Goal: Use online tool/utility: Utilize a website feature to perform a specific function

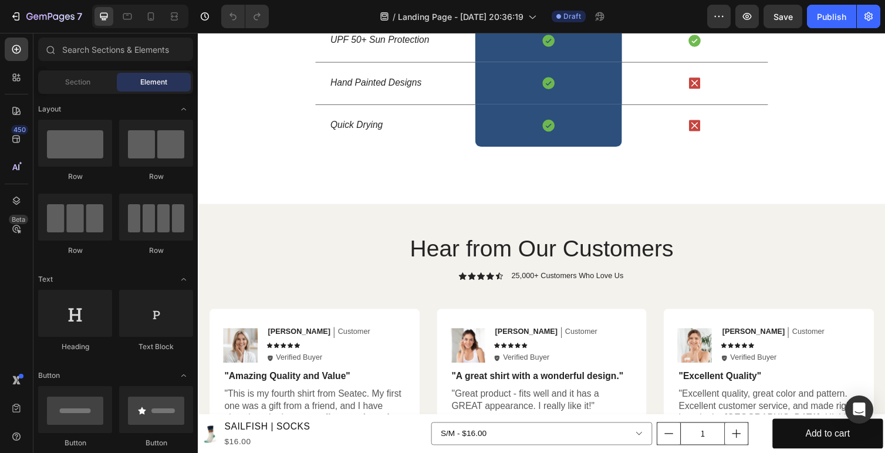
scroll to position [1808, 0]
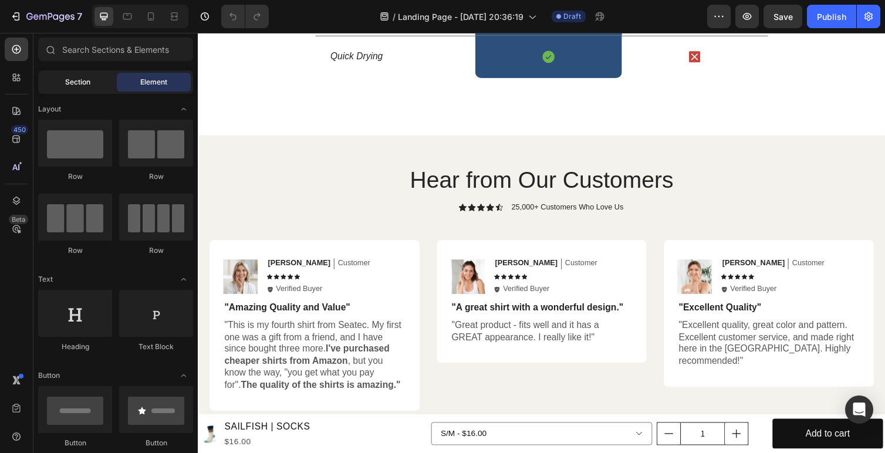
click at [87, 80] on span "Section" at bounding box center [77, 82] width 25 height 11
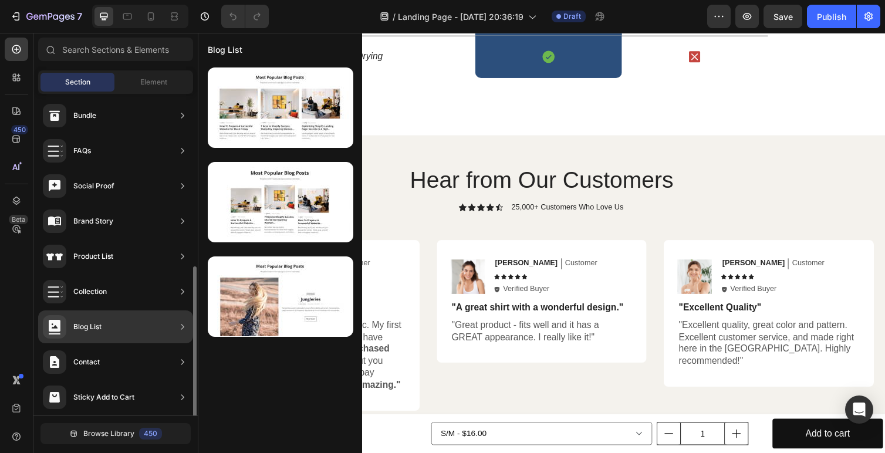
scroll to position [355, 0]
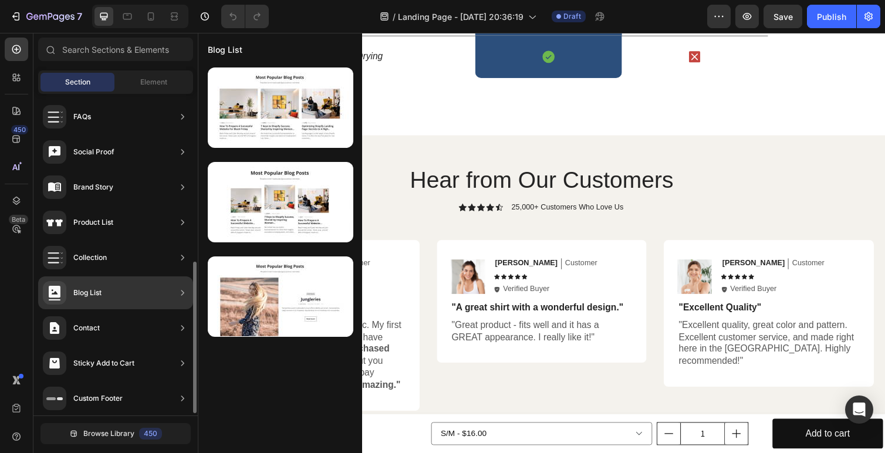
click at [154, 323] on div "Contact" at bounding box center [115, 327] width 155 height 33
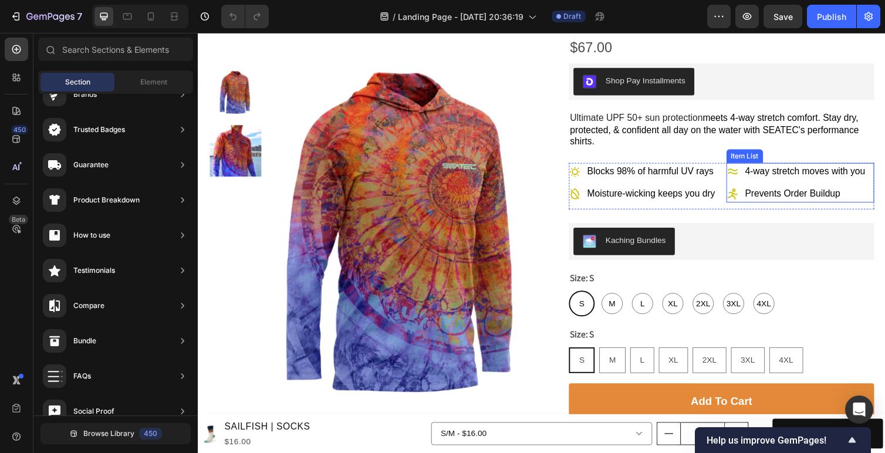
scroll to position [158, 0]
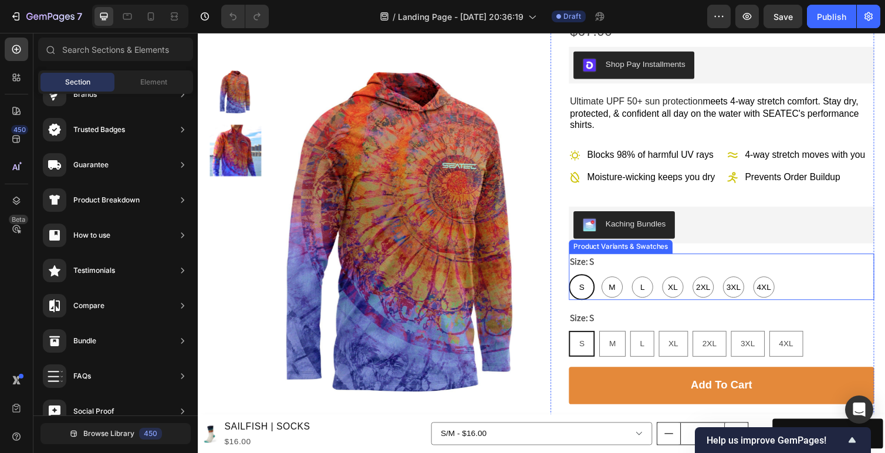
click at [848, 288] on div "S S S M M M L L L XL XL XL 2XL 2XL 2XL 3XL 3XL 3XL 4XL 4XL 4XL" at bounding box center [733, 293] width 313 height 26
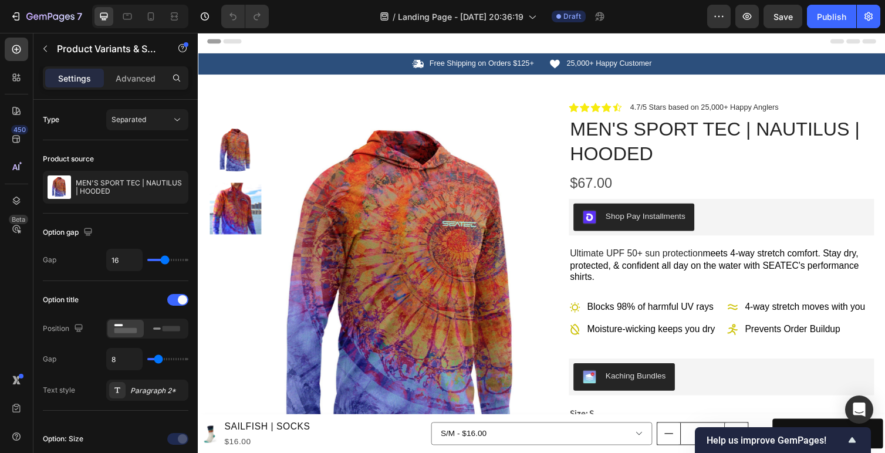
scroll to position [0, 0]
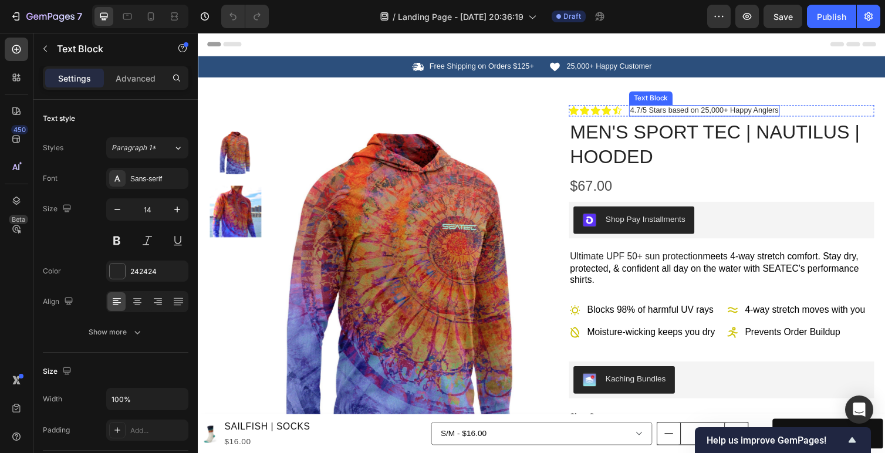
click at [731, 113] on span "4.7/5 Stars based on 25,000+ Happy Anglers" at bounding box center [716, 111] width 152 height 9
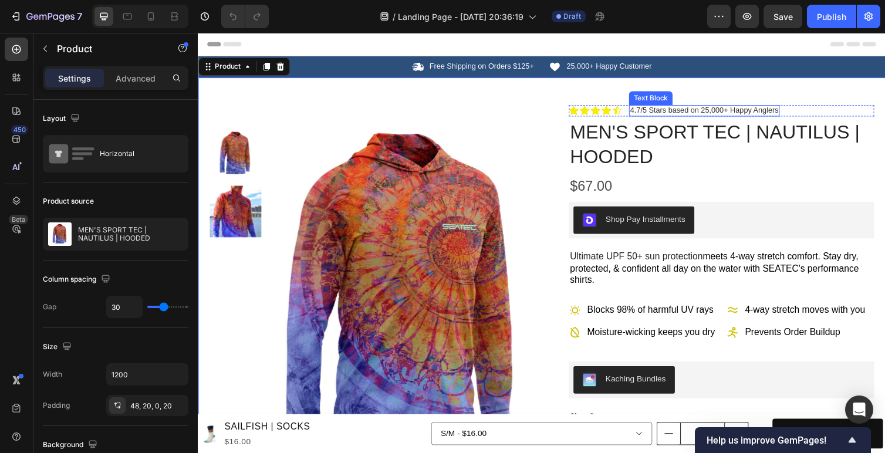
click at [722, 112] on span "4.7/5 Stars based on 25,000+ Happy Anglers" at bounding box center [716, 111] width 152 height 9
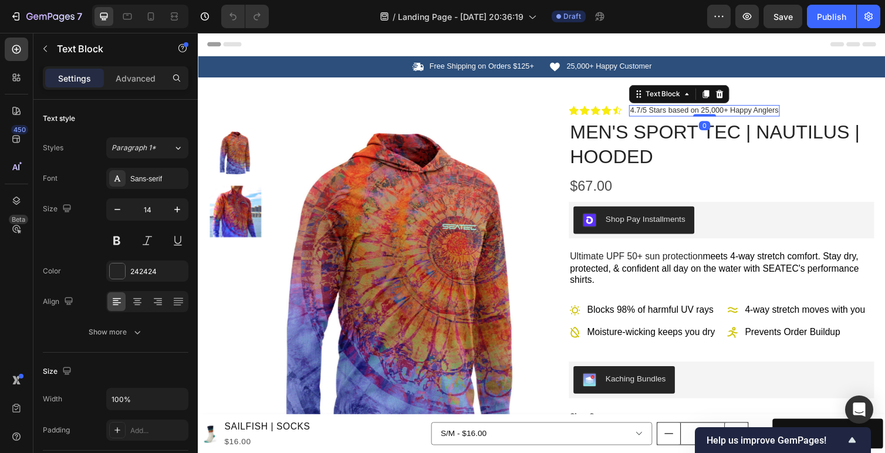
click at [722, 112] on span "4.7/5 Stars based on 25,000+ Happy Anglers" at bounding box center [716, 111] width 152 height 9
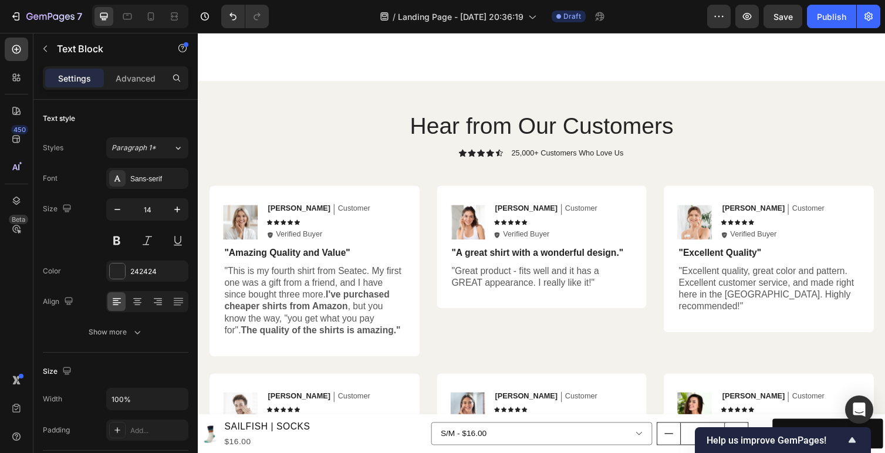
scroll to position [1838, 0]
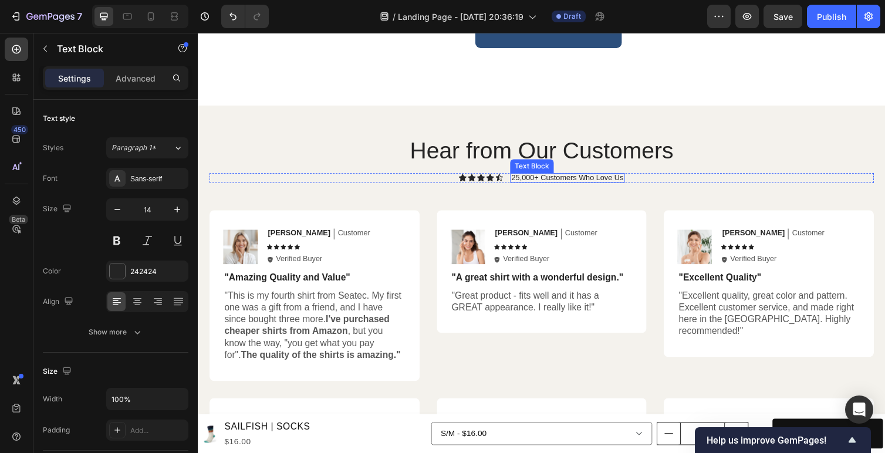
click at [543, 180] on p "25,000+ Customers Who Love Us" at bounding box center [576, 181] width 114 height 9
click at [530, 180] on p "25,000+ Customers Who Love Us" at bounding box center [576, 181] width 114 height 9
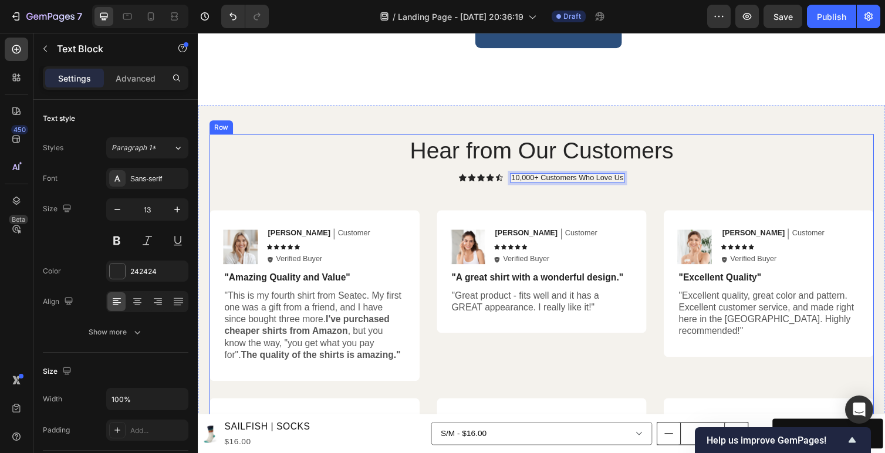
click at [720, 191] on div "Hear from Our Customers Heading Icon Icon Icon Icon Icon Icon List 10,000+ Cust…" at bounding box center [549, 353] width 680 height 433
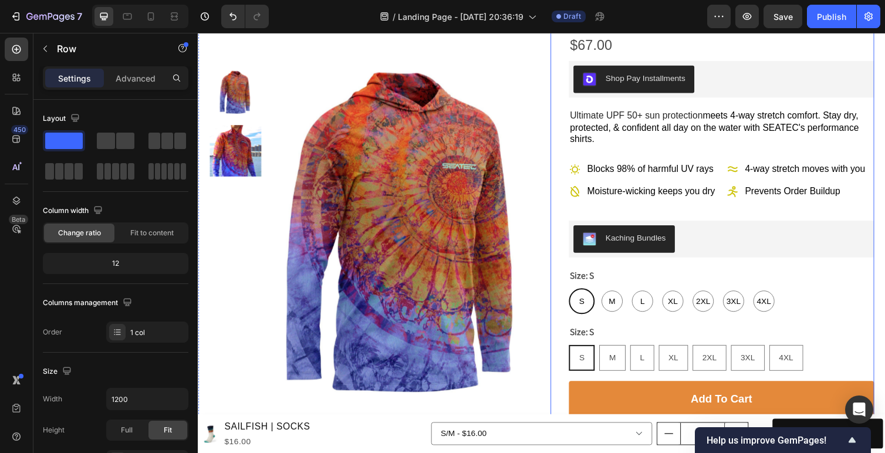
scroll to position [157, 0]
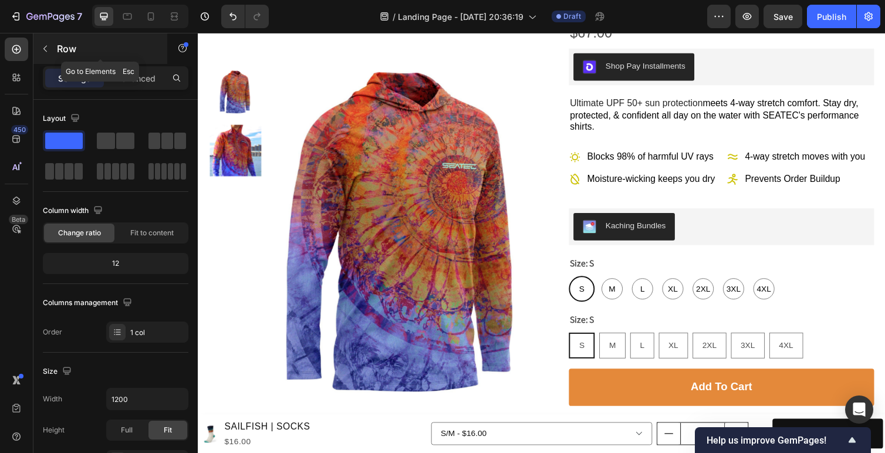
click at [53, 54] on button "button" at bounding box center [45, 48] width 19 height 19
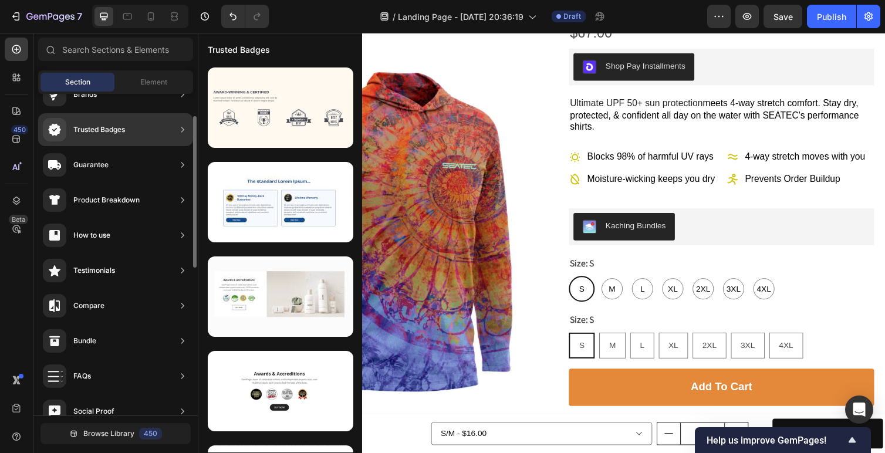
scroll to position [0, 0]
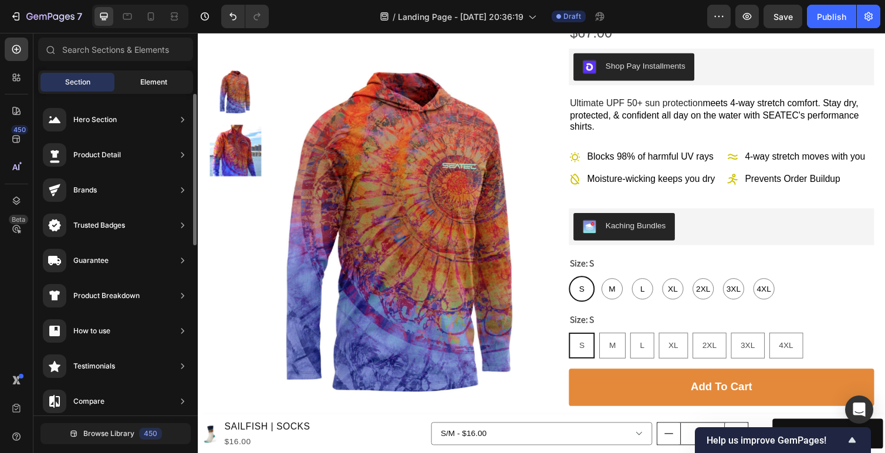
click at [158, 76] on div "Element" at bounding box center [154, 82] width 74 height 19
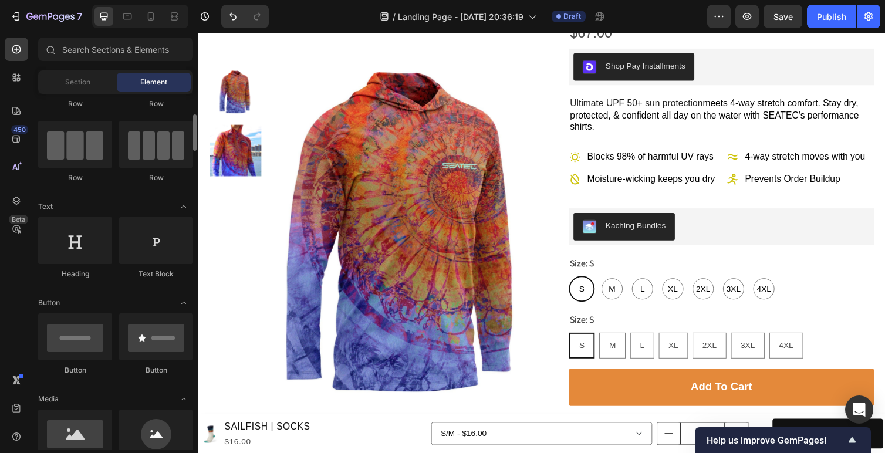
scroll to position [85, 0]
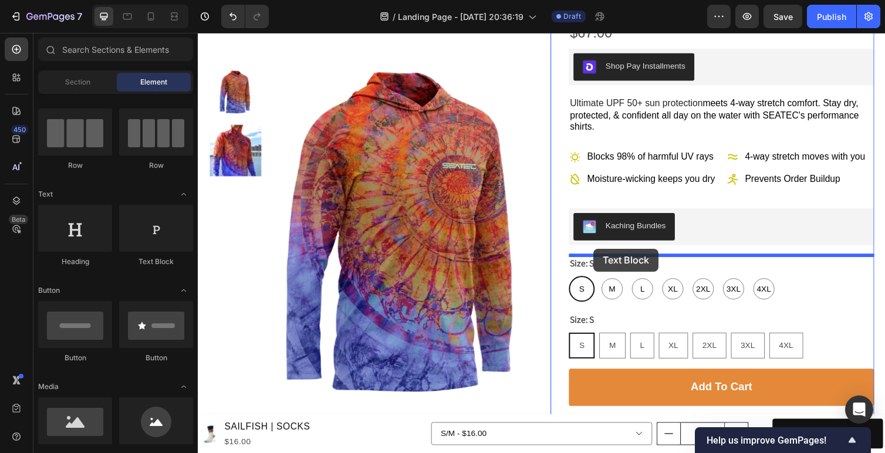
drag, startPoint x: 353, startPoint y: 276, endPoint x: 603, endPoint y: 255, distance: 250.8
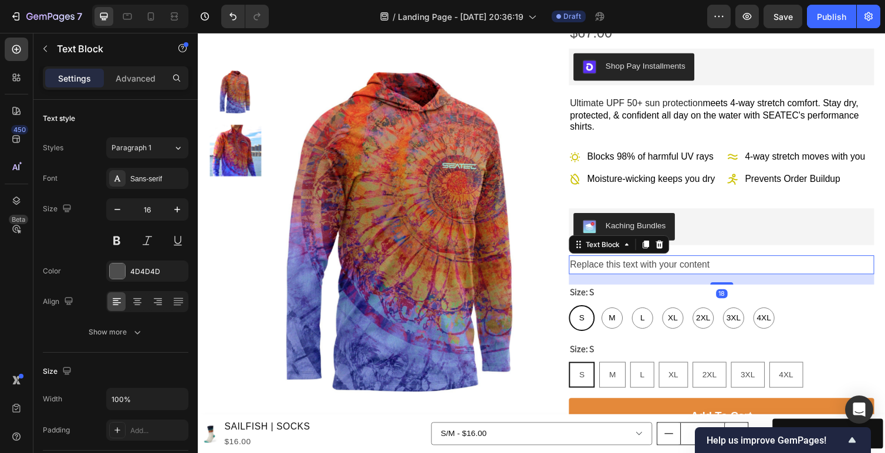
click at [618, 275] on div "Replace this text with your content" at bounding box center [733, 270] width 313 height 19
click at [618, 275] on p "Replace this text with your content" at bounding box center [733, 270] width 310 height 17
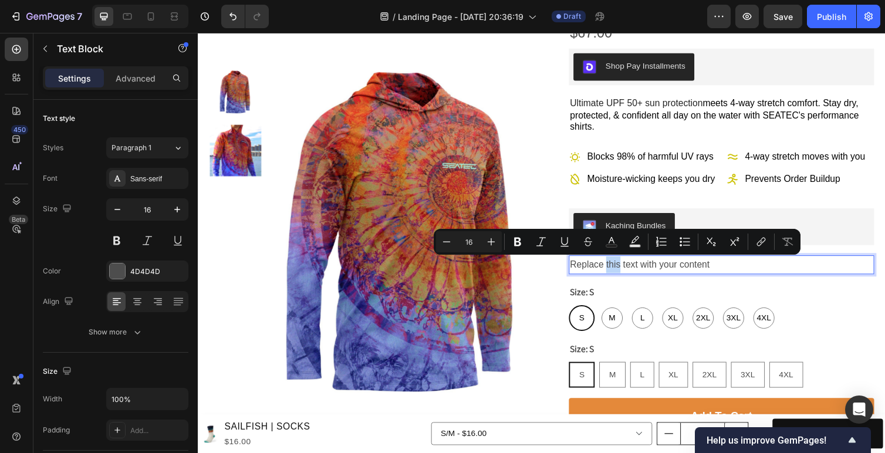
click at [615, 275] on p "Replace this text with your content" at bounding box center [733, 270] width 310 height 17
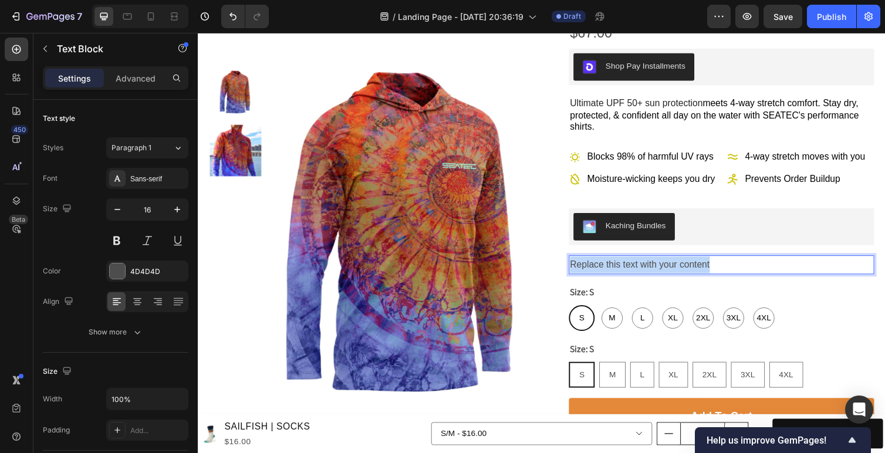
click at [615, 275] on p "Replace this text with your content" at bounding box center [733, 270] width 310 height 17
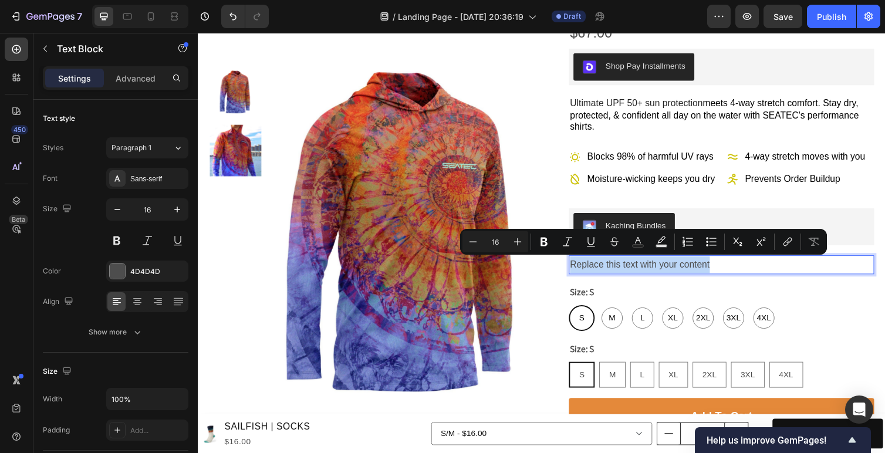
click at [640, 269] on p "Replace this text with your content" at bounding box center [733, 270] width 310 height 17
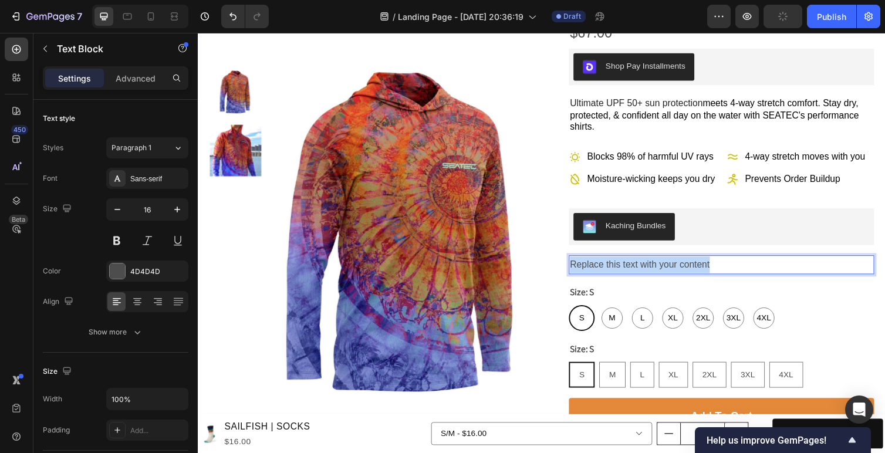
click at [640, 269] on p "Replace this text with your content" at bounding box center [733, 270] width 310 height 17
click at [634, 270] on p "Choose Your Print" at bounding box center [733, 270] width 310 height 17
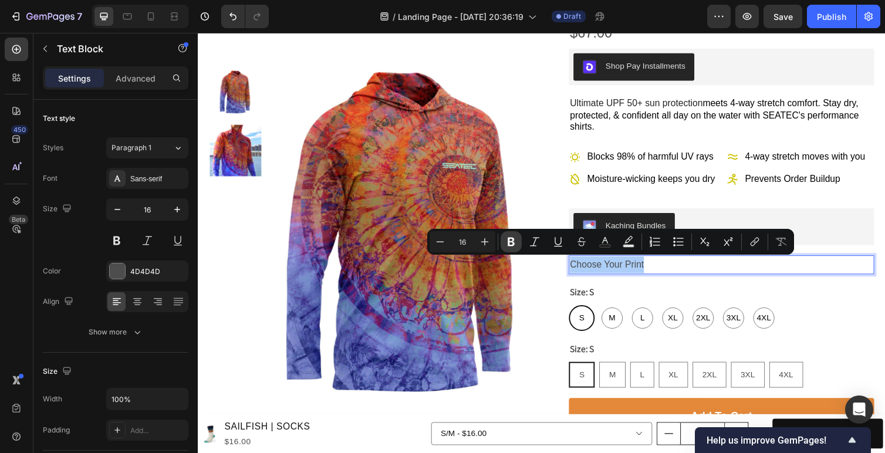
click at [507, 241] on icon "Editor contextual toolbar" at bounding box center [510, 242] width 7 height 9
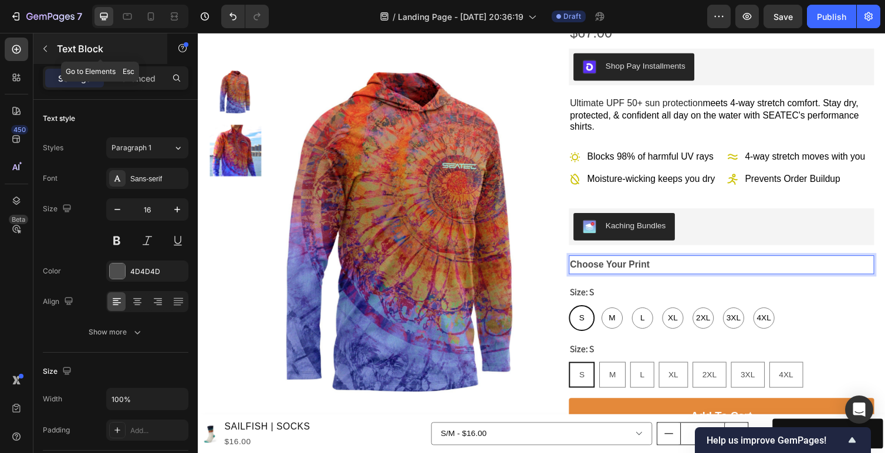
click at [52, 44] on button "button" at bounding box center [45, 48] width 19 height 19
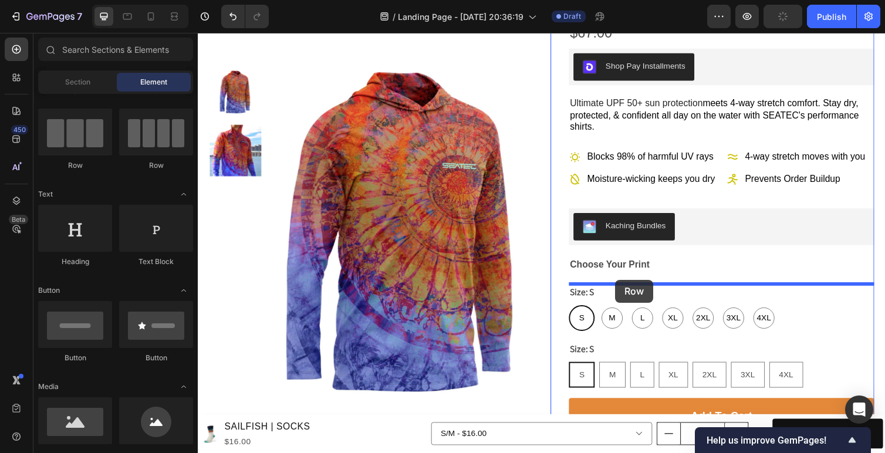
drag, startPoint x: 281, startPoint y: 184, endPoint x: 625, endPoint y: 286, distance: 359.2
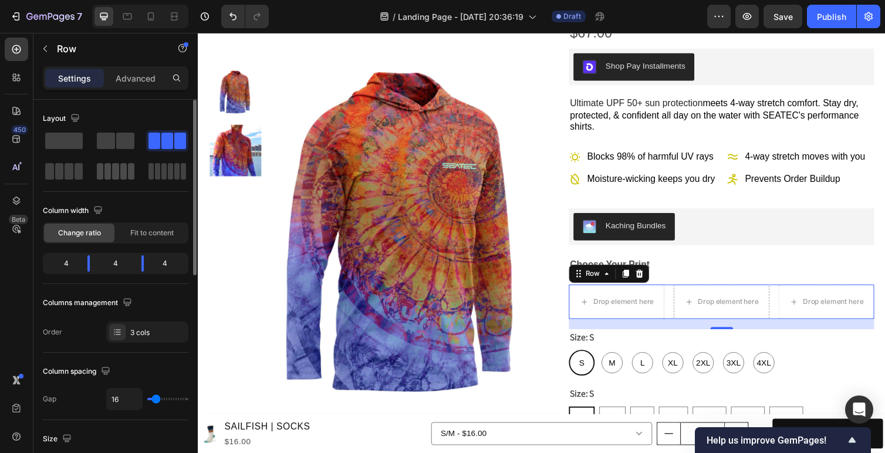
click at [113, 170] on span at bounding box center [115, 171] width 6 height 16
click at [168, 174] on span at bounding box center [170, 171] width 5 height 16
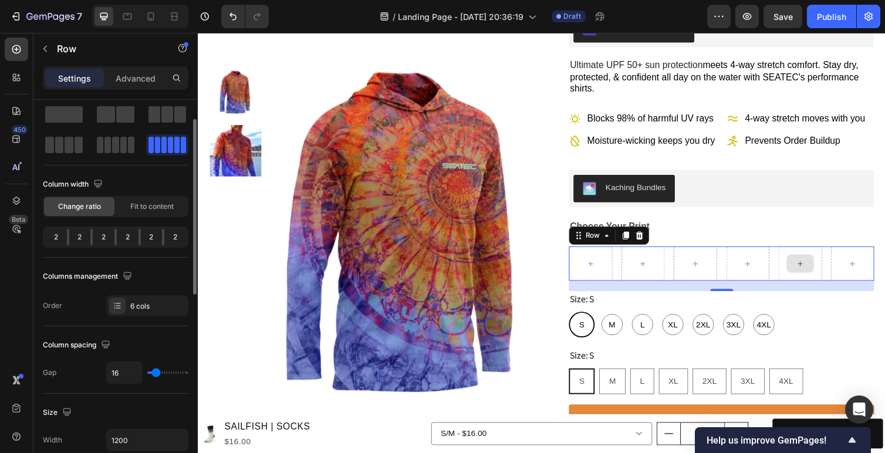
scroll to position [37, 0]
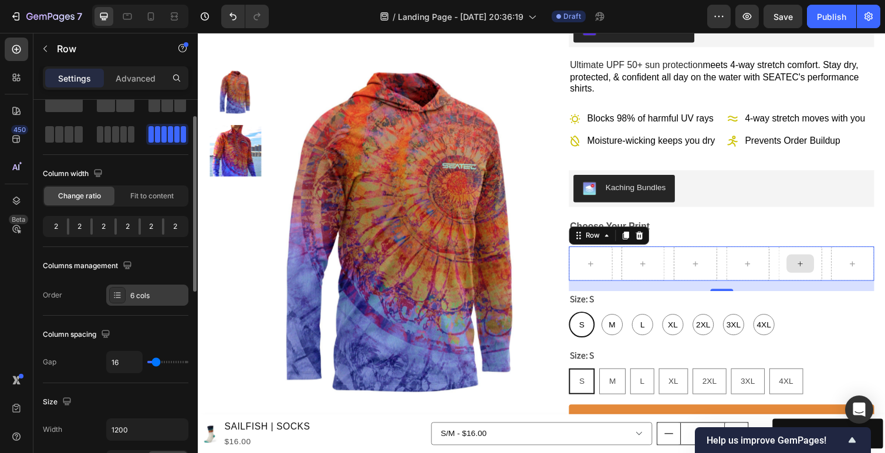
click at [154, 297] on div "6 cols" at bounding box center [157, 295] width 55 height 11
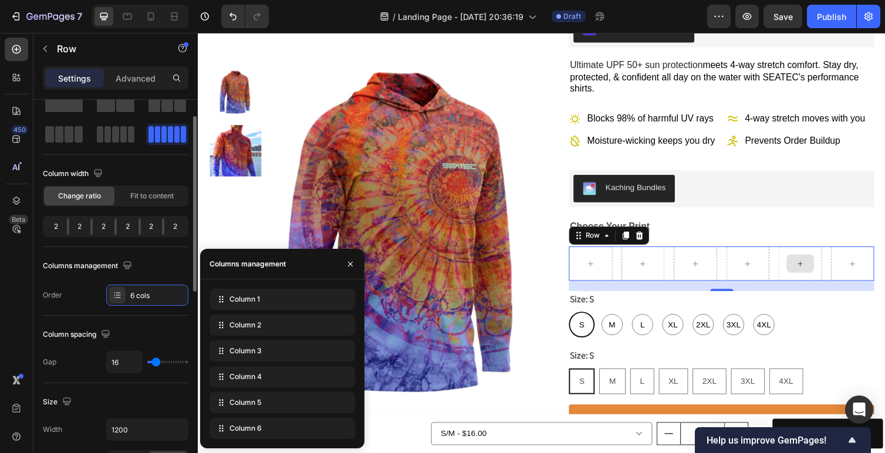
click at [55, 294] on div "Order" at bounding box center [52, 295] width 19 height 11
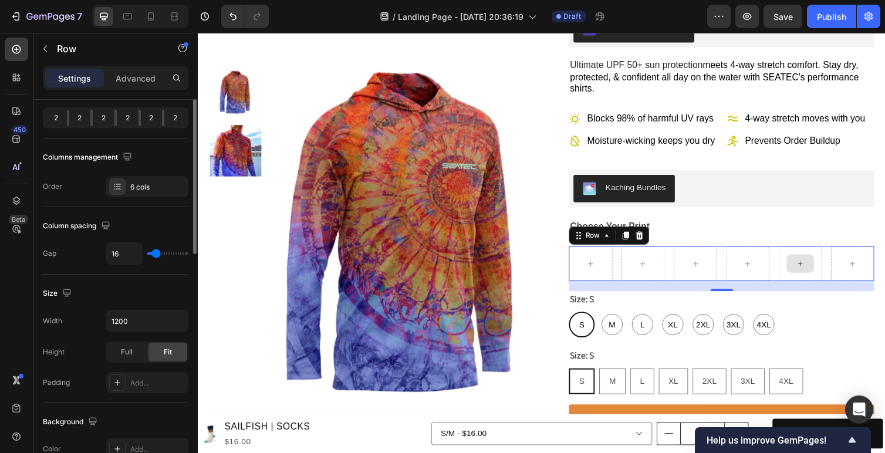
scroll to position [0, 0]
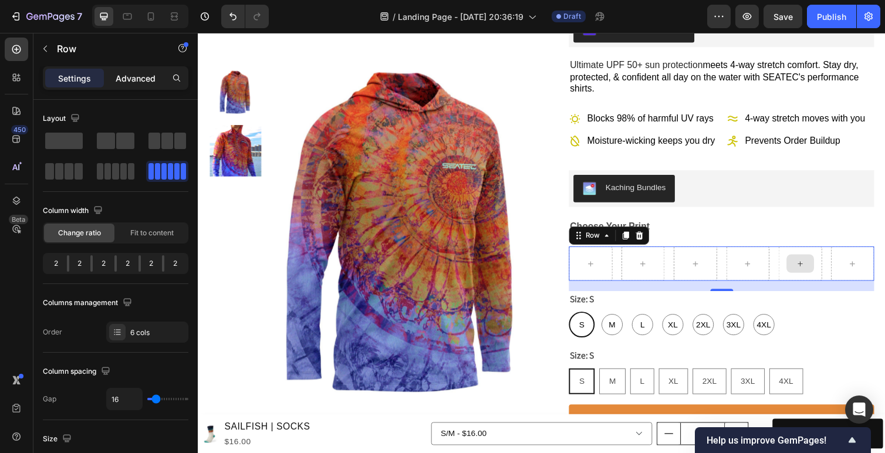
click at [134, 85] on div "Advanced" at bounding box center [135, 78] width 59 height 19
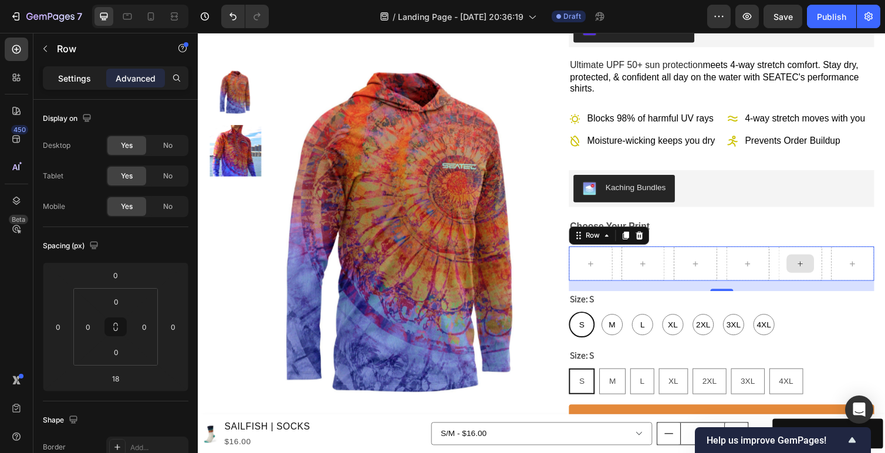
click at [68, 81] on p "Settings" at bounding box center [74, 78] width 33 height 12
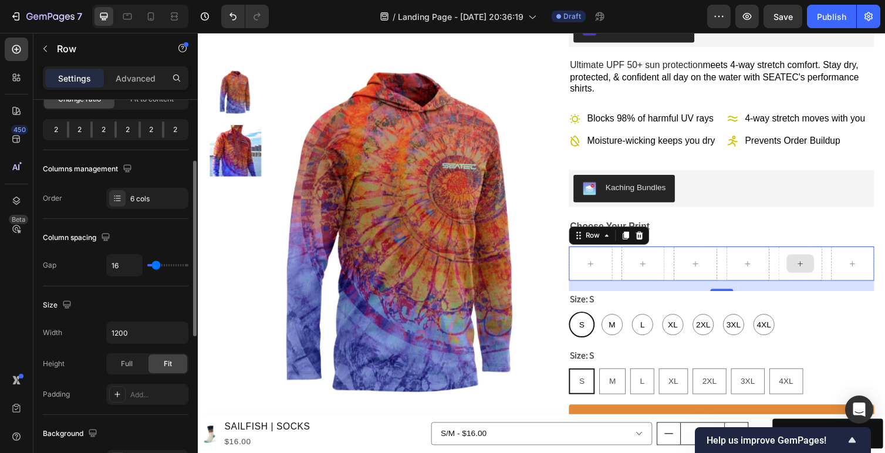
scroll to position [151, 0]
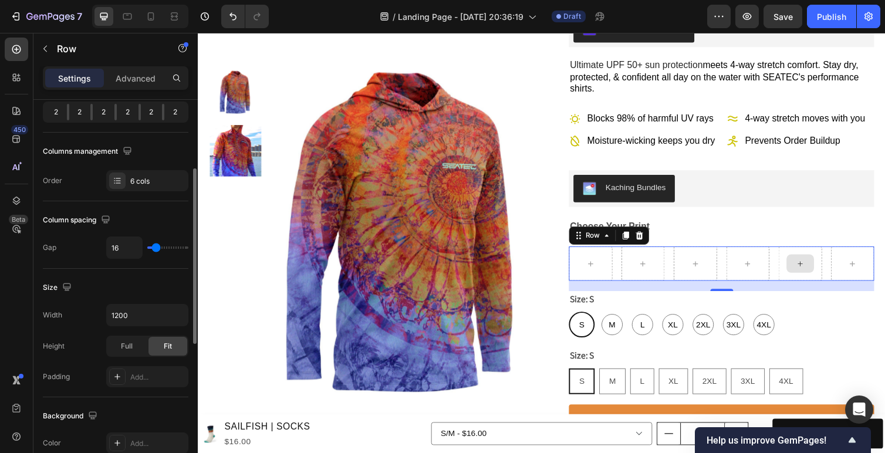
type input "15"
type input "13"
type input "12"
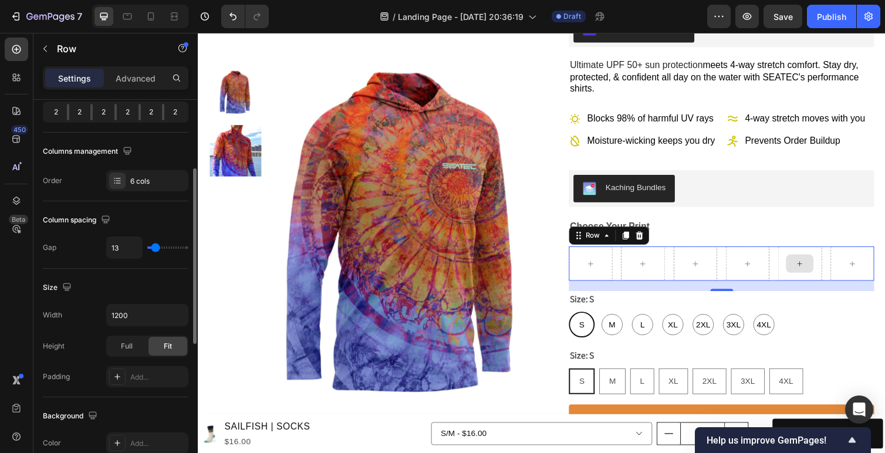
type input "12"
type input "11"
type input "10"
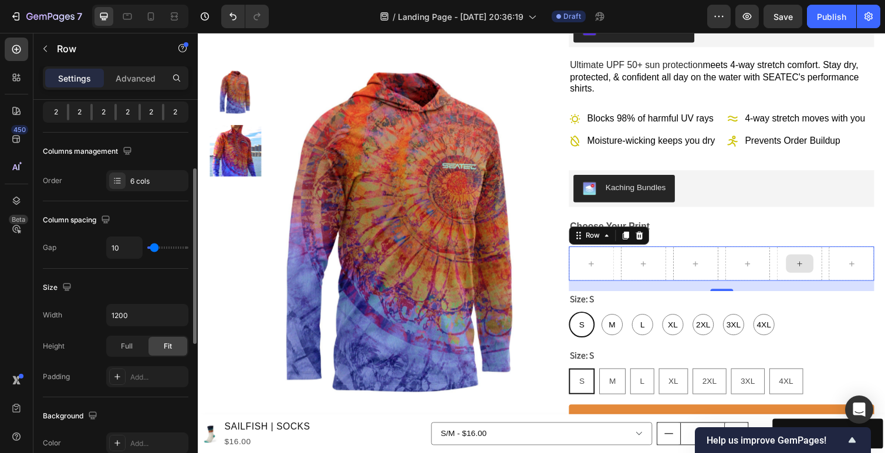
type input "9"
type input "8"
type input "7"
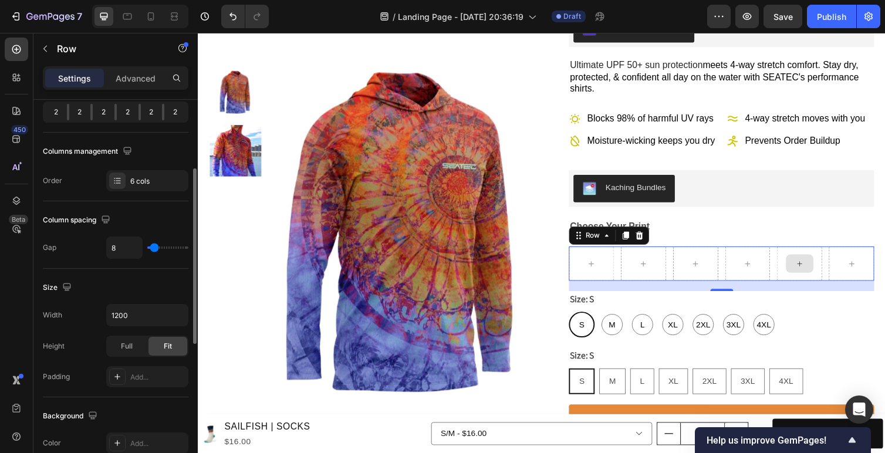
type input "7"
type input "6"
type input "4"
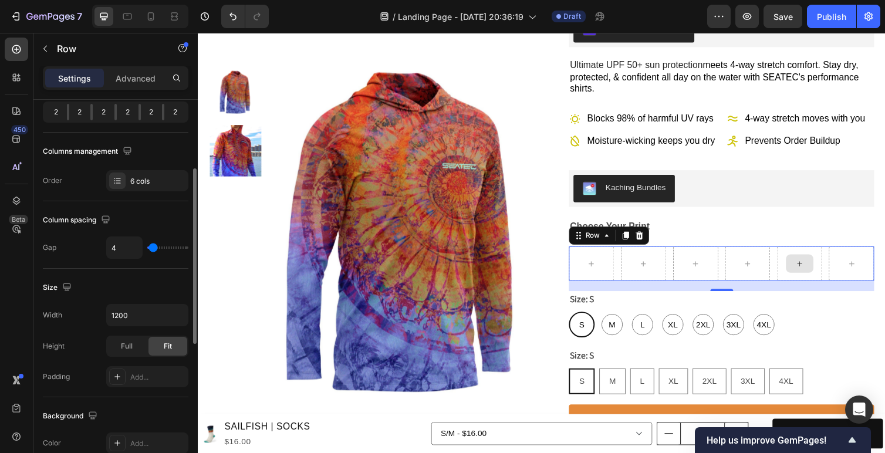
type input "3"
type input "0"
type input "4"
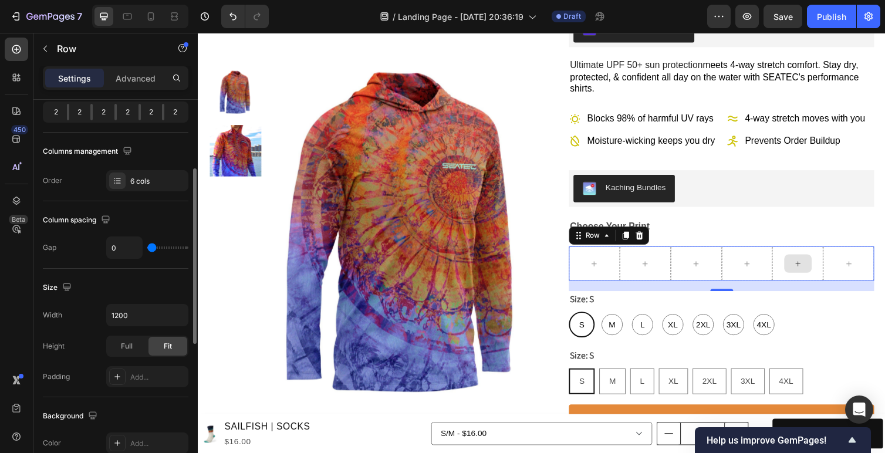
type input "4"
type input "9"
type input "10"
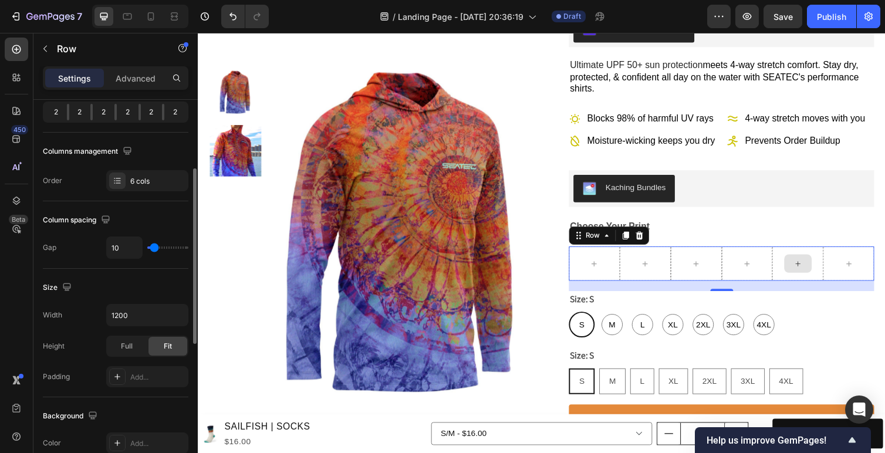
type input "11"
type input "13"
type input "14"
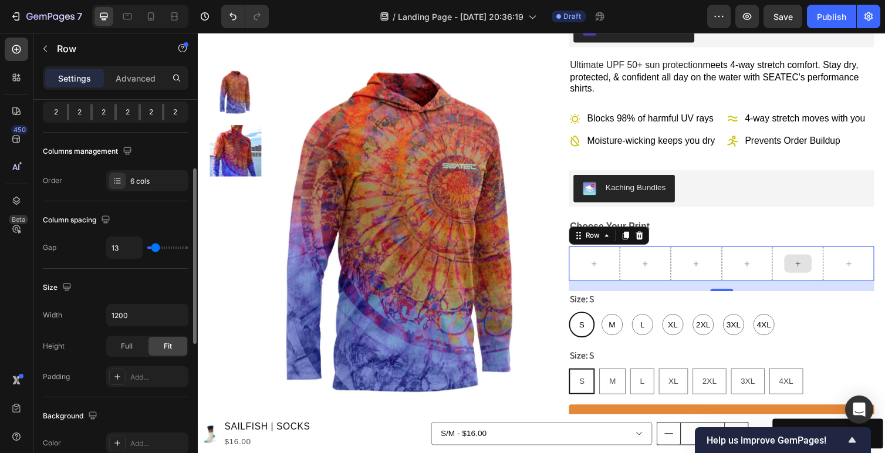
type input "14"
type input "15"
type input "16"
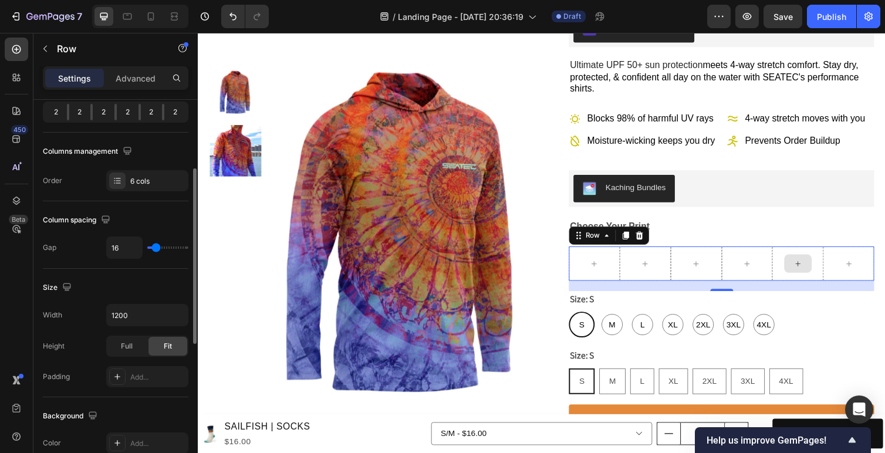
type input "17"
type input "18"
type input "19"
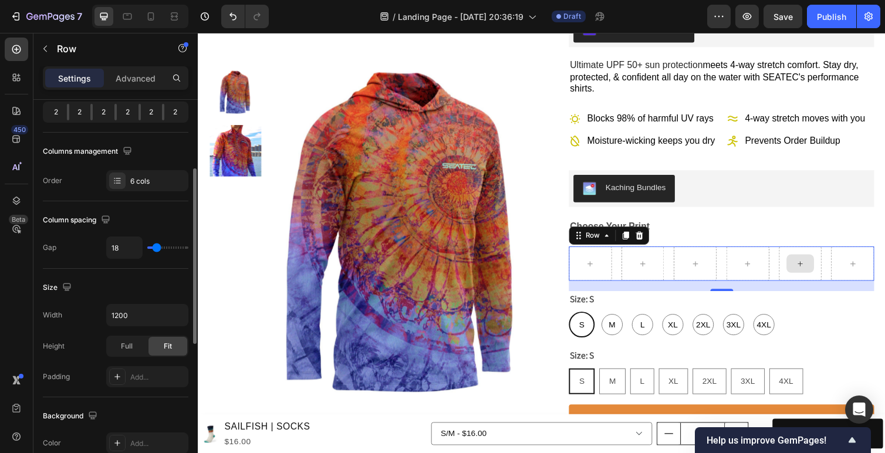
type input "19"
type input "20"
type input "21"
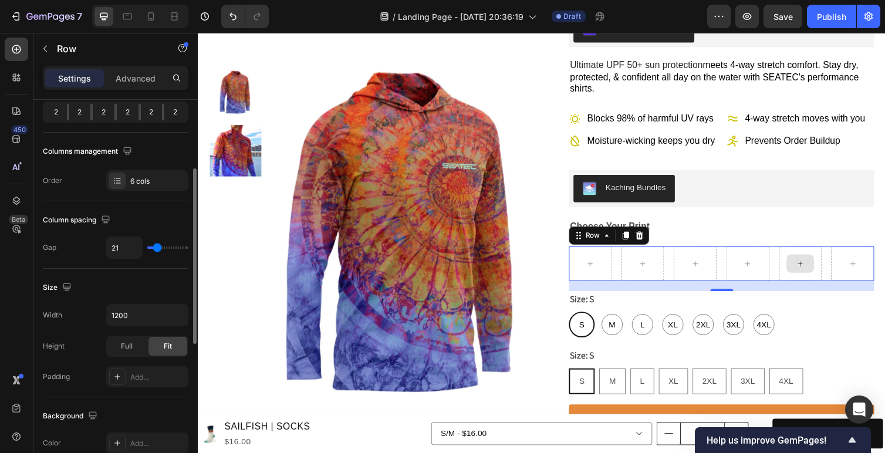
type input "22"
type input "23"
type input "24"
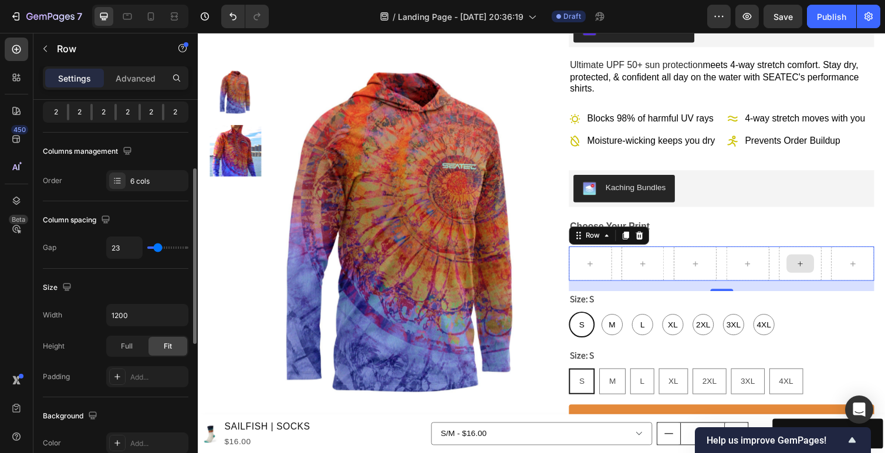
type input "24"
type input "25"
type input "26"
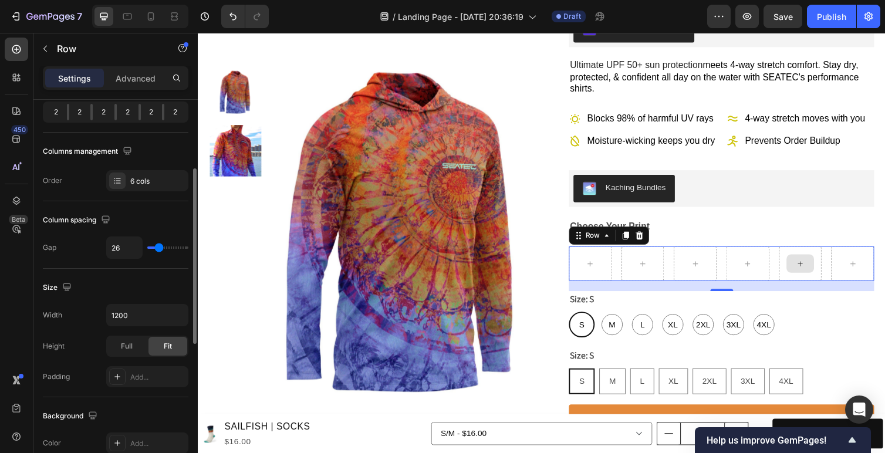
type input "27"
type input "28"
type input "24"
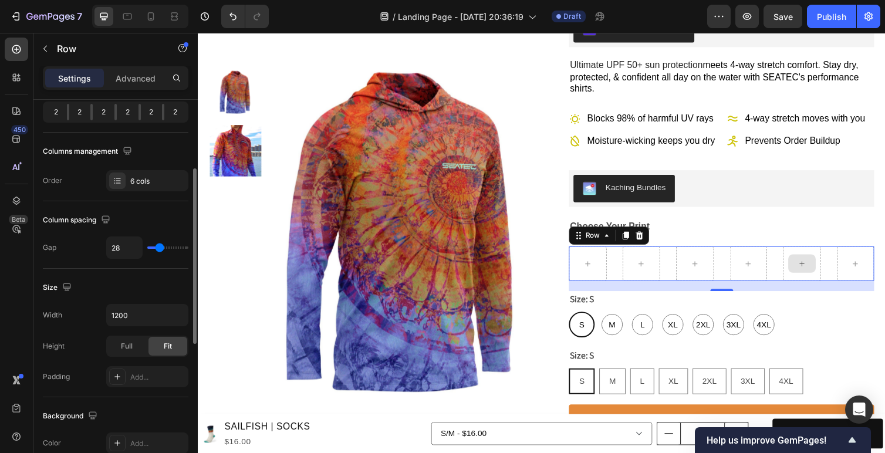
type input "24"
type input "19"
type input "18"
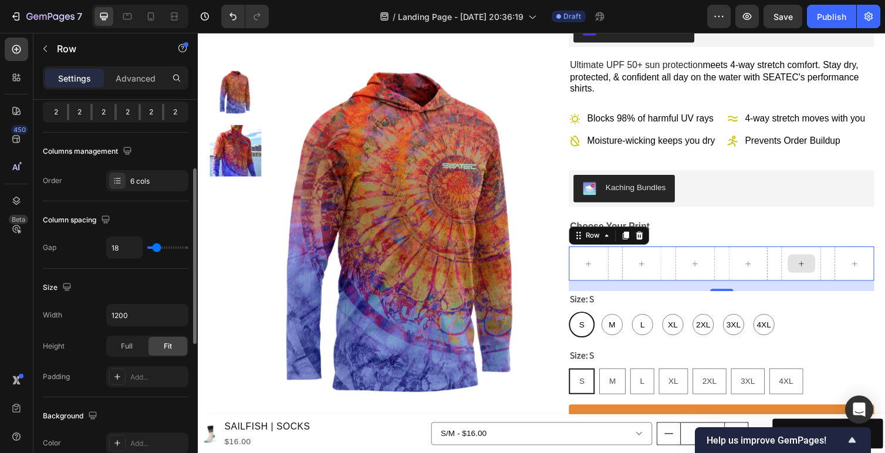
type input "17"
type input "16"
type input "15"
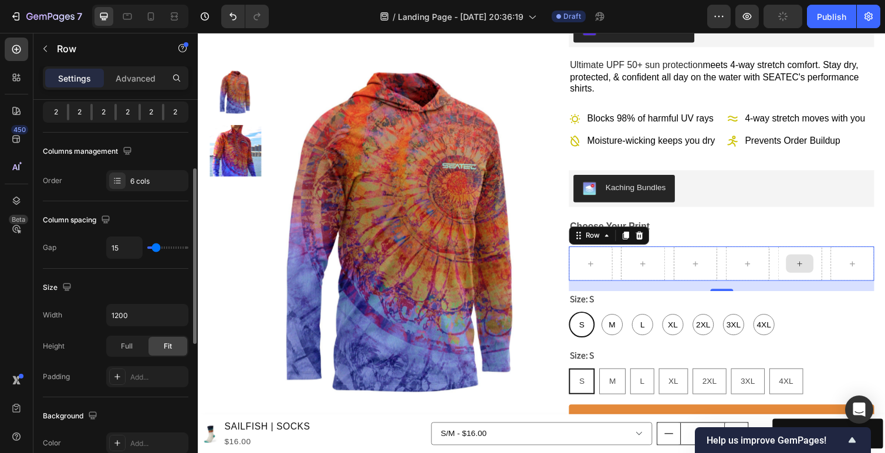
type input "15"
click at [155, 246] on input "range" at bounding box center [167, 247] width 41 height 2
click at [235, 21] on icon "Undo/Redo" at bounding box center [233, 17] width 12 height 12
type input "16"
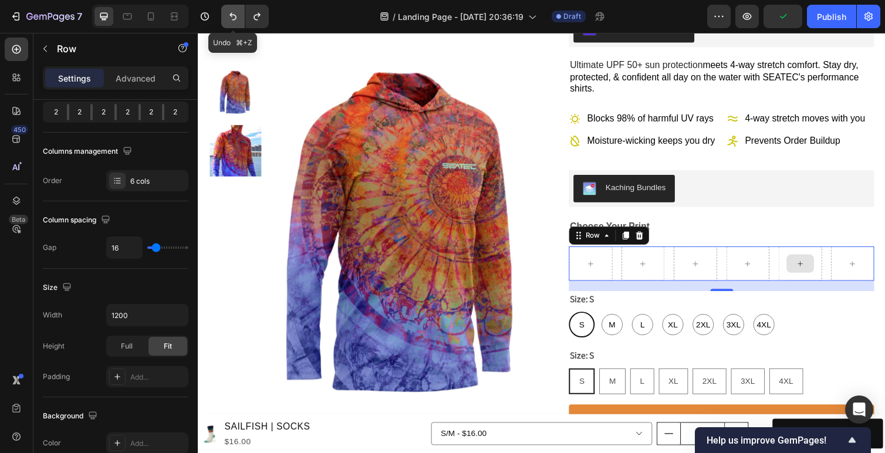
click at [235, 21] on icon "Undo/Redo" at bounding box center [233, 17] width 12 height 12
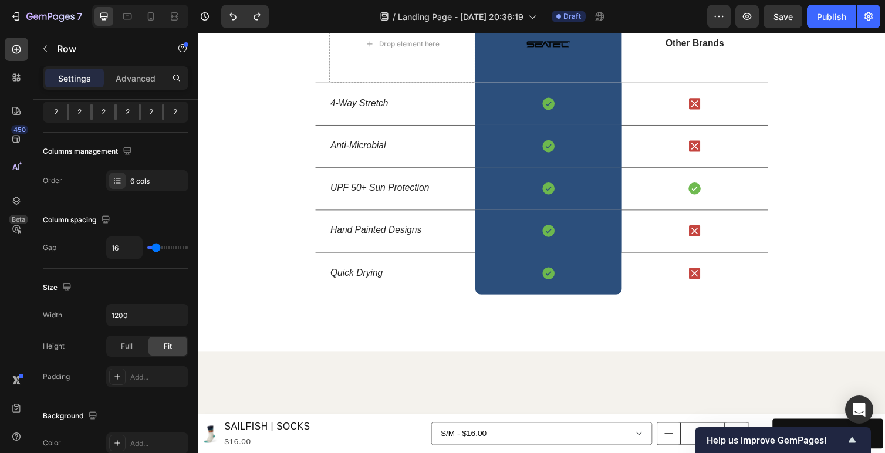
scroll to position [1529, 0]
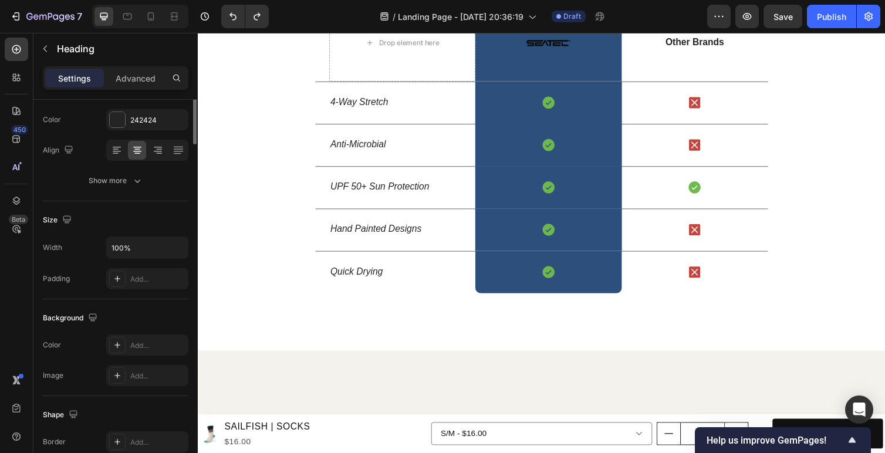
scroll to position [0, 0]
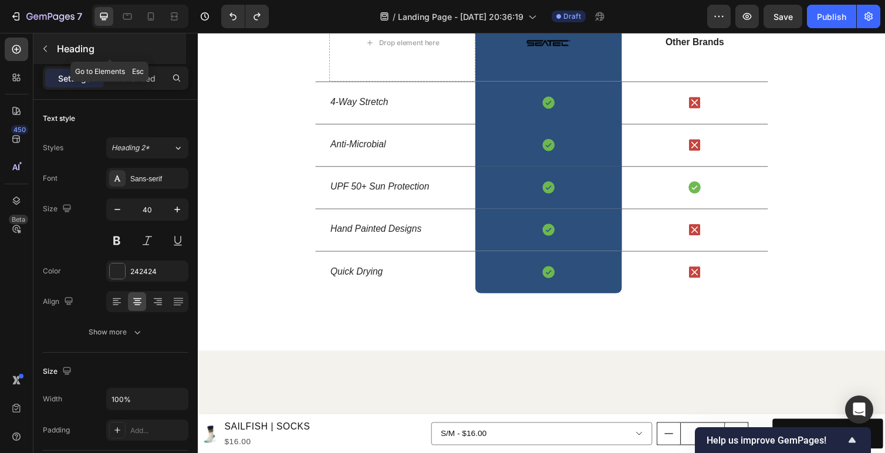
click at [44, 49] on icon "button" at bounding box center [45, 49] width 4 height 6
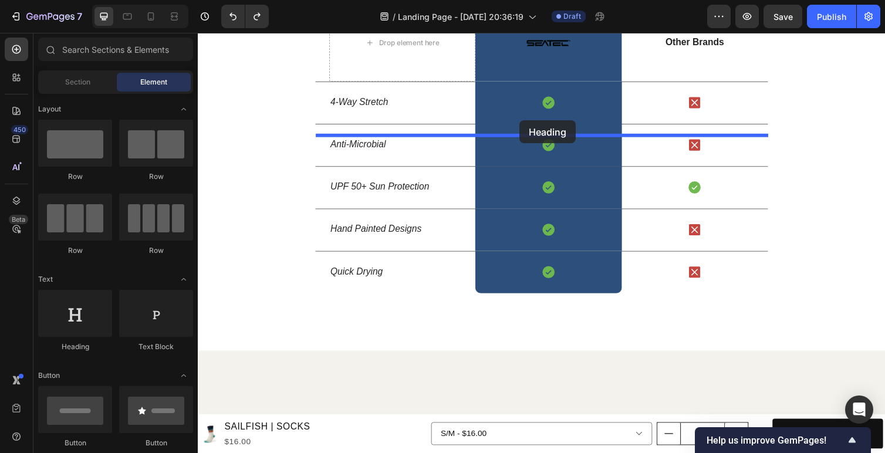
drag, startPoint x: 282, startPoint y: 350, endPoint x: 527, endPoint y: 123, distance: 333.7
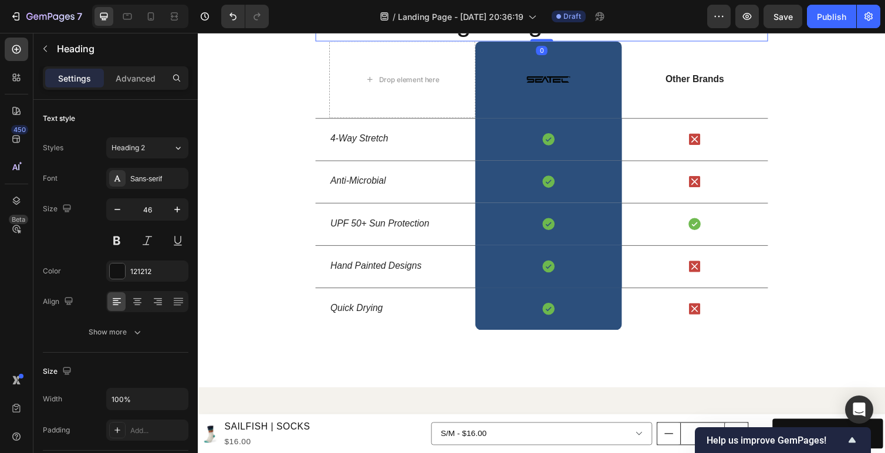
click at [513, 42] on h2 "Your heading text goes here" at bounding box center [549, 23] width 463 height 38
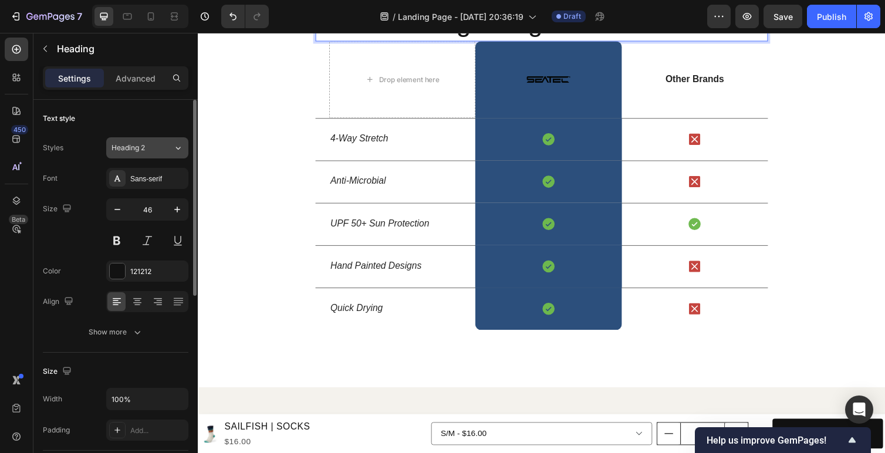
click at [147, 145] on div "Heading 2" at bounding box center [135, 148] width 48 height 11
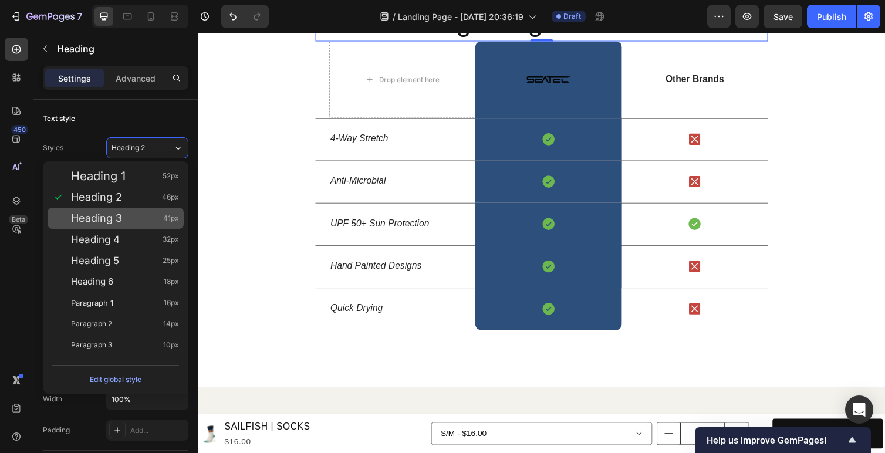
click at [127, 219] on div "Heading 3 41px" at bounding box center [125, 218] width 108 height 12
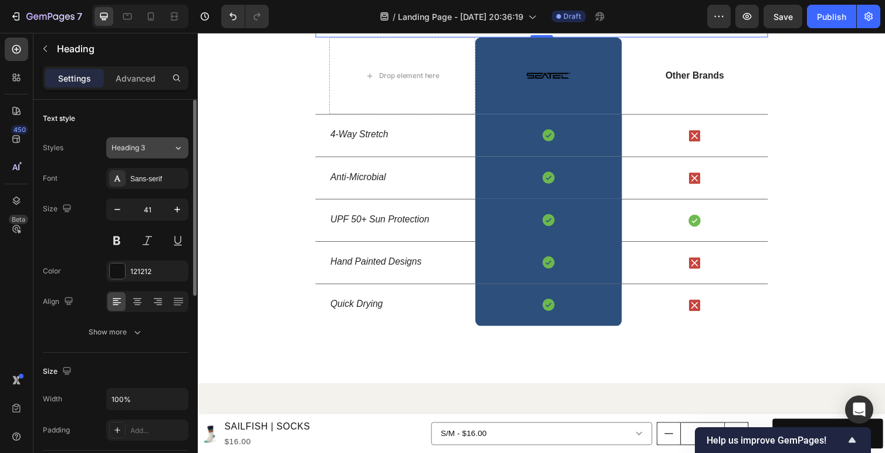
click at [147, 147] on div "Heading 3" at bounding box center [135, 148] width 48 height 11
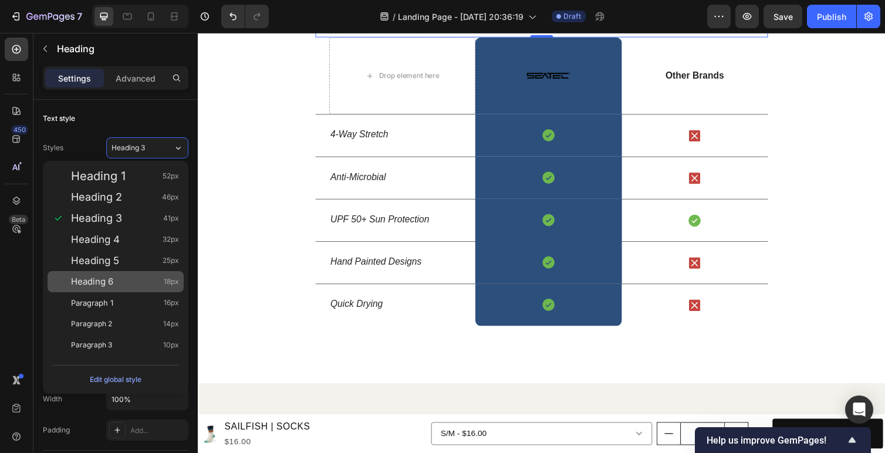
click at [120, 280] on div "Heading 6 18px" at bounding box center [125, 282] width 108 height 12
type input "18"
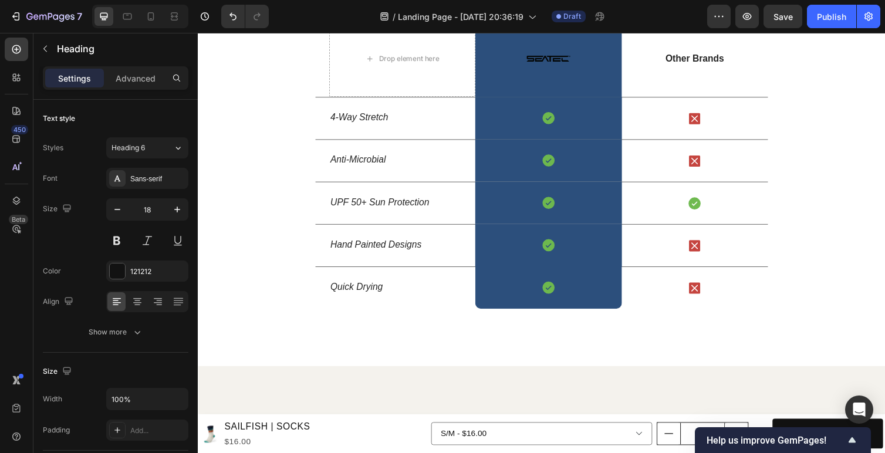
click at [426, 19] on p "Your heading text goes here" at bounding box center [549, 11] width 461 height 13
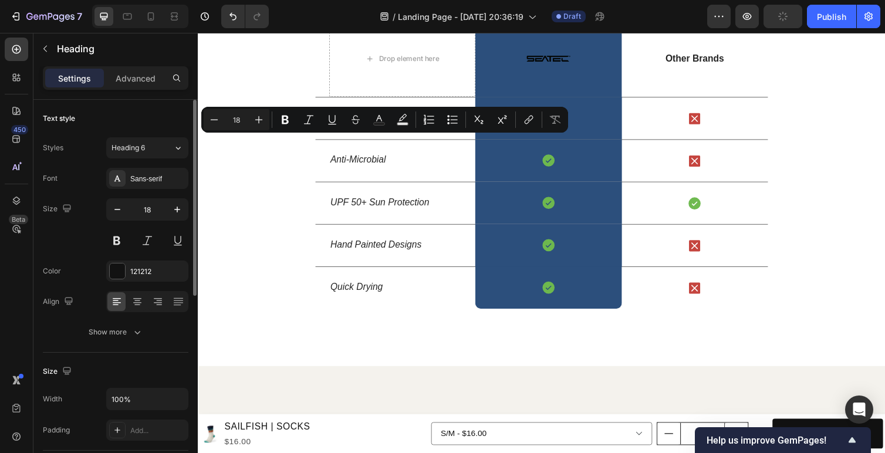
scroll to position [7, 0]
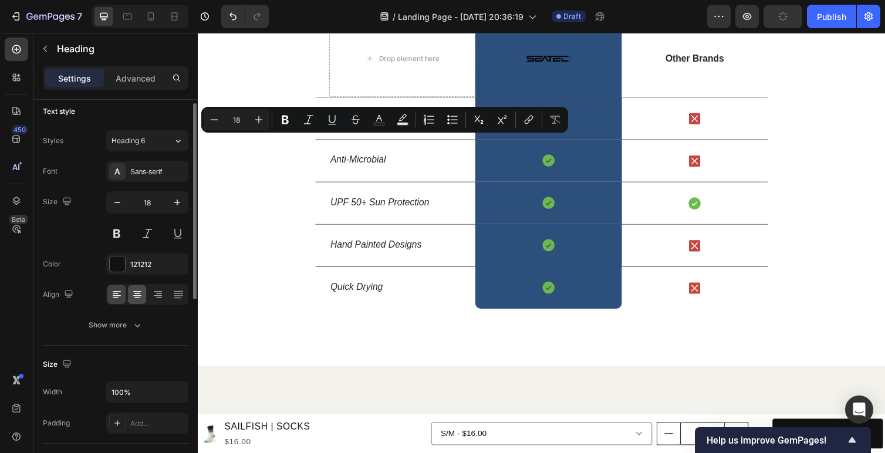
click at [135, 293] on icon at bounding box center [137, 293] width 6 height 1
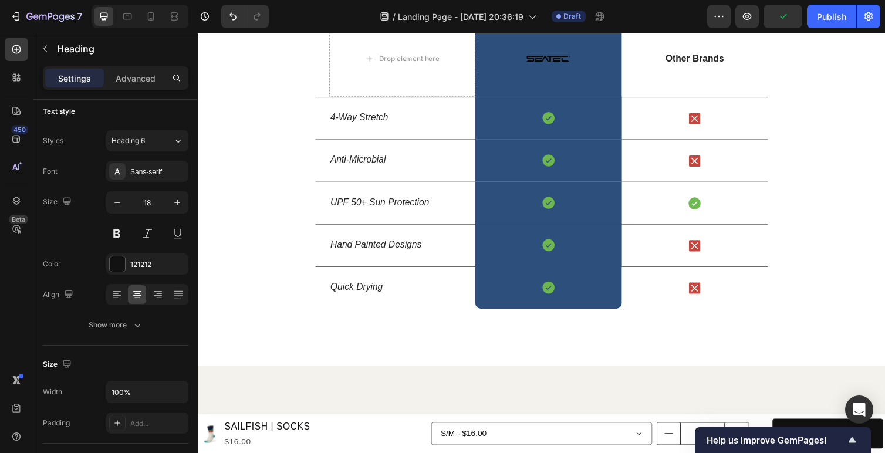
click at [544, 19] on p "Your heading text goes here" at bounding box center [549, 11] width 461 height 13
click at [517, 19] on p "Sport Tec Technology Like No Other" at bounding box center [549, 11] width 461 height 13
click at [496, 19] on p "Sport Tec Technology Like No Other" at bounding box center [549, 11] width 461 height 13
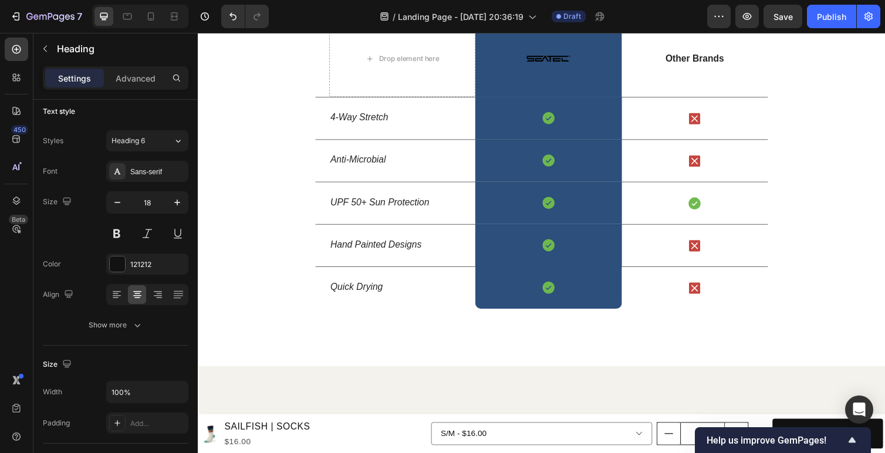
click at [504, 19] on p "Sport Tec Technology Like No Other" at bounding box center [549, 11] width 461 height 13
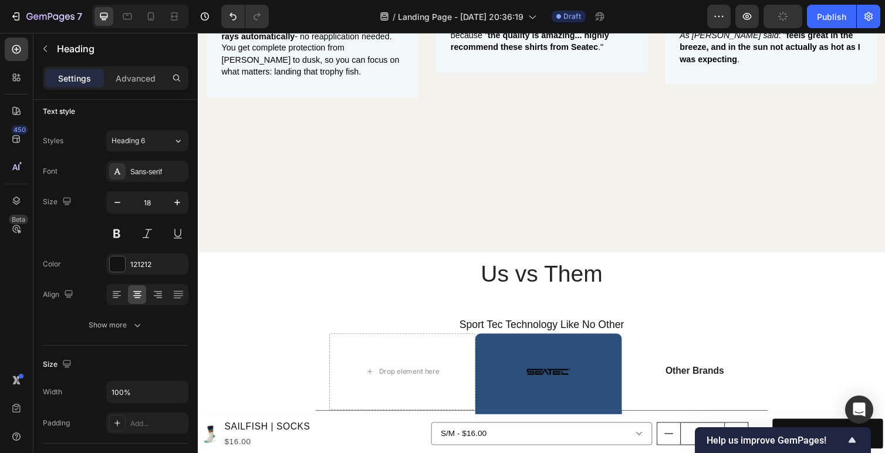
scroll to position [1367, 0]
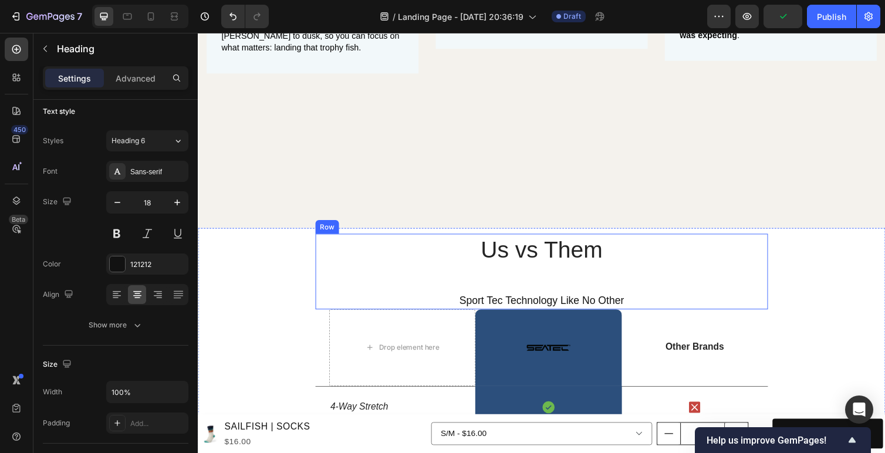
click at [522, 311] on h2 "Sport Tec Technology Like No Other" at bounding box center [549, 308] width 463 height 16
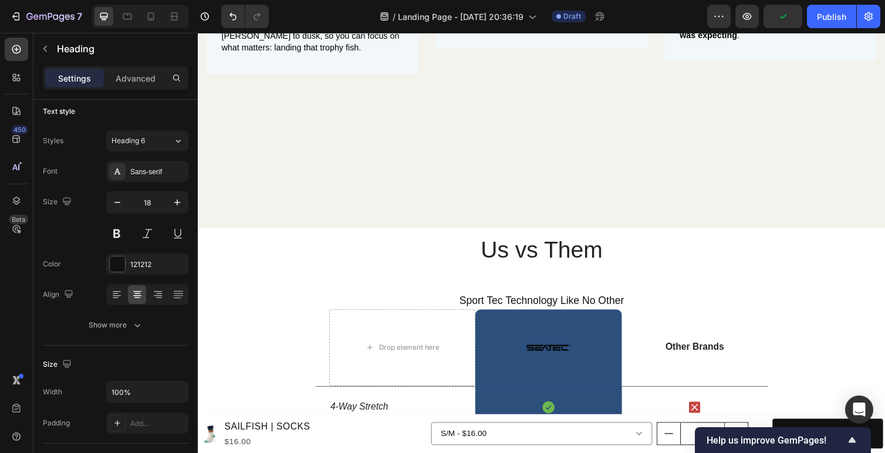
click at [563, 305] on p "Sport Tec Technology Like No Other" at bounding box center [549, 307] width 461 height 13
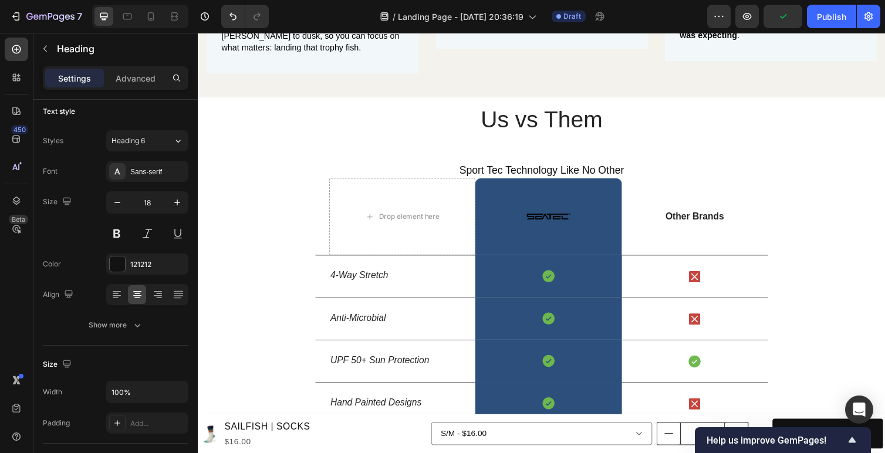
click at [661, 181] on p "Sport Tec Technology Like No Other" at bounding box center [549, 173] width 461 height 13
click at [655, 181] on p "Sport Tec Technology Like No Other" at bounding box center [549, 173] width 461 height 13
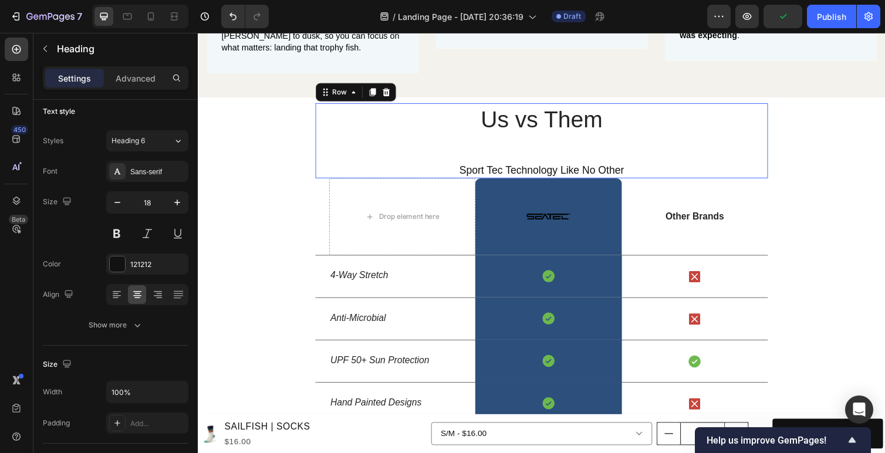
click at [615, 182] on div "Us vs Them Heading Sport Tec Technology Like No Other Heading" at bounding box center [549, 143] width 463 height 77
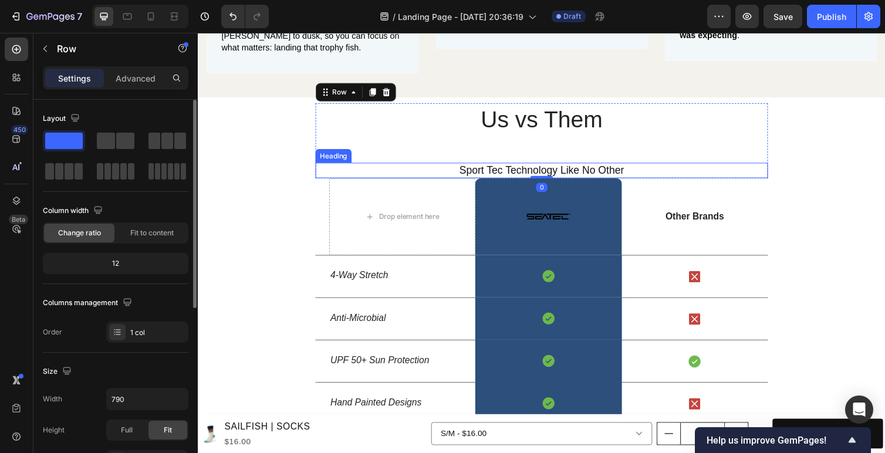
click at [585, 181] on p "Sport Tec Technology Like No Other" at bounding box center [549, 173] width 461 height 13
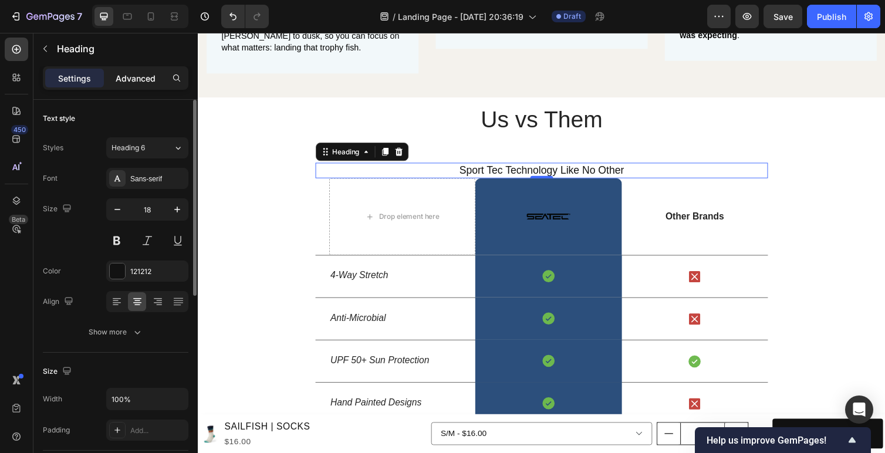
click at [129, 82] on p "Advanced" at bounding box center [136, 78] width 40 height 12
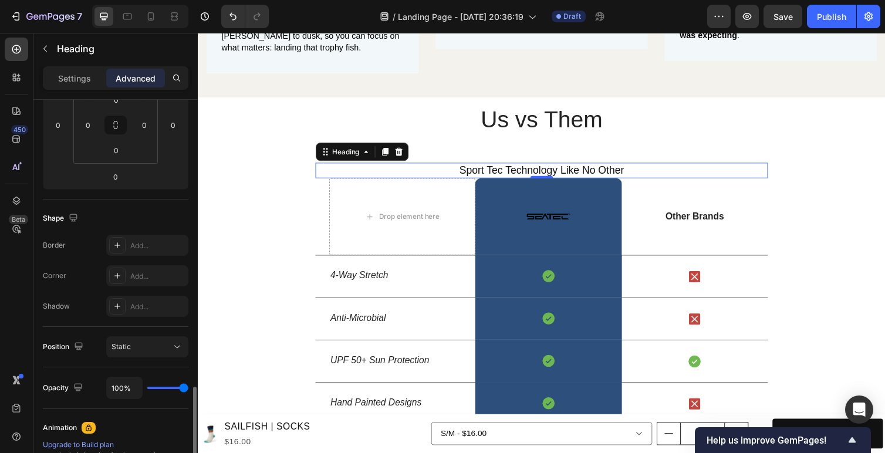
scroll to position [160, 0]
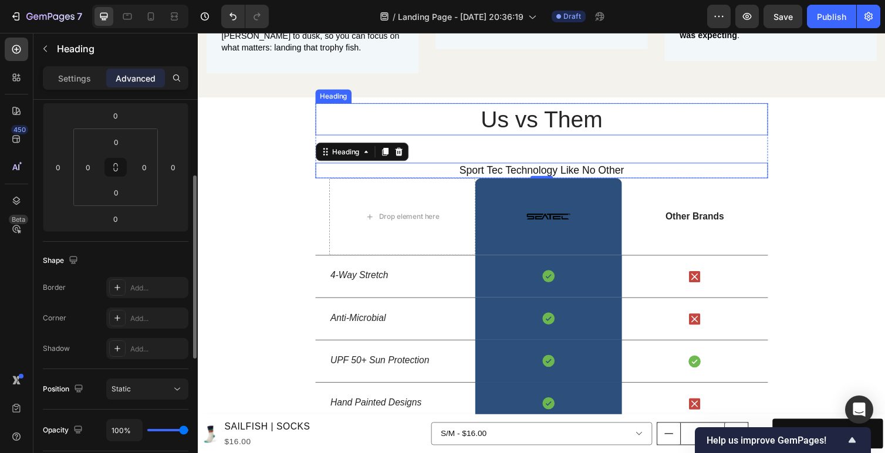
click at [475, 138] on h2 "Us vs Them" at bounding box center [549, 121] width 463 height 33
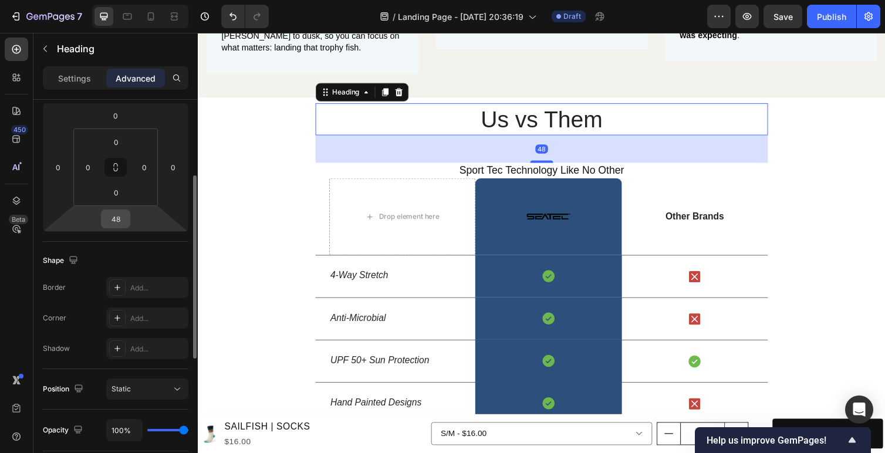
click at [114, 221] on input "48" at bounding box center [115, 219] width 23 height 18
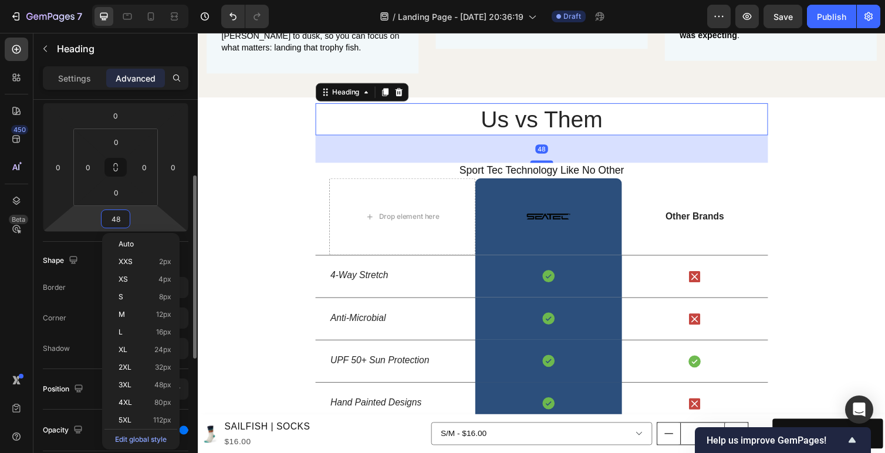
click at [114, 221] on input "48" at bounding box center [115, 219] width 23 height 18
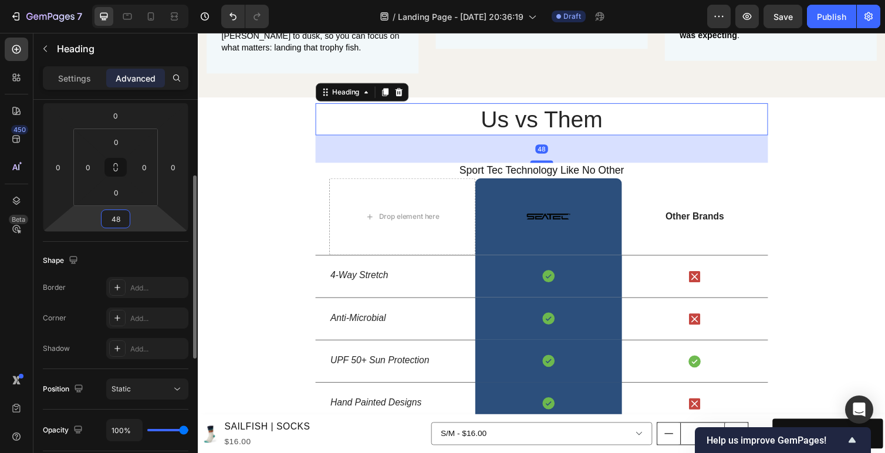
click at [114, 221] on input "48" at bounding box center [115, 219] width 23 height 18
type input "20"
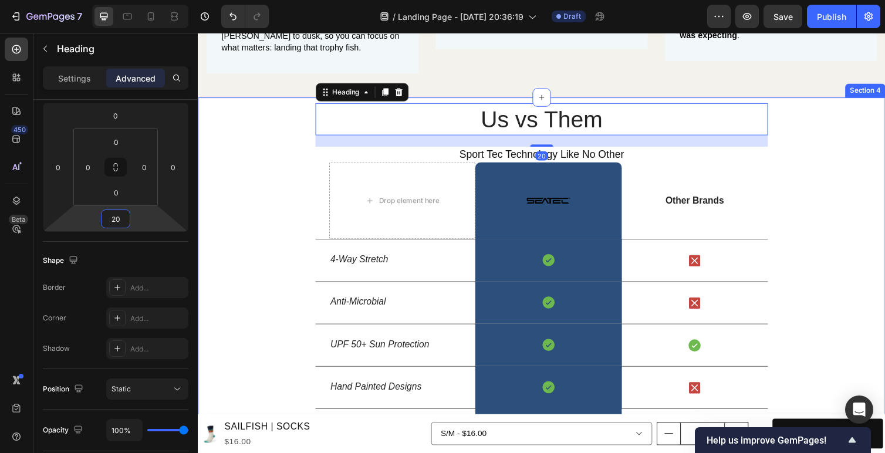
click at [821, 293] on div "Us vs Them Heading 20 Sport Tec Technology Like No Other Heading Row Drop eleme…" at bounding box center [550, 283] width 704 height 356
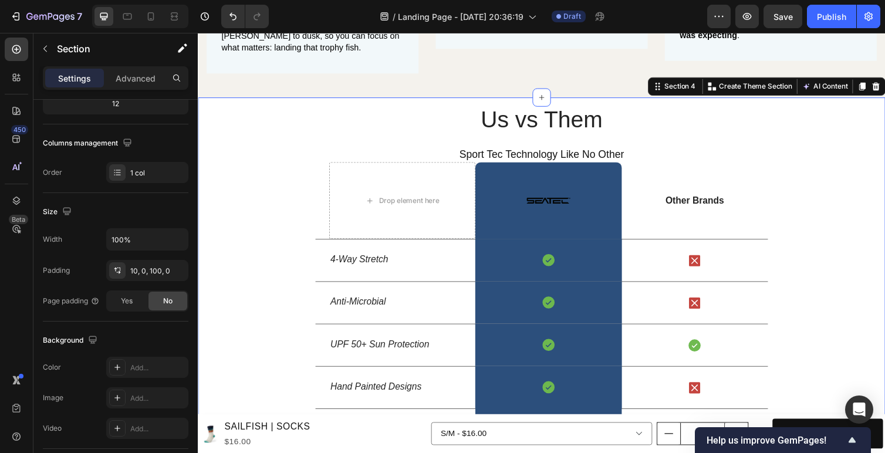
scroll to position [0, 0]
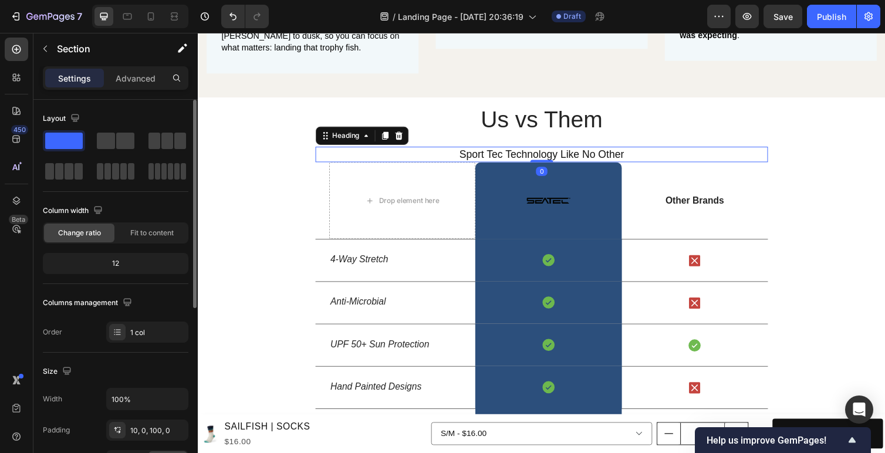
click at [605, 164] on p "Sport Tec Technology Like No Other" at bounding box center [549, 157] width 461 height 13
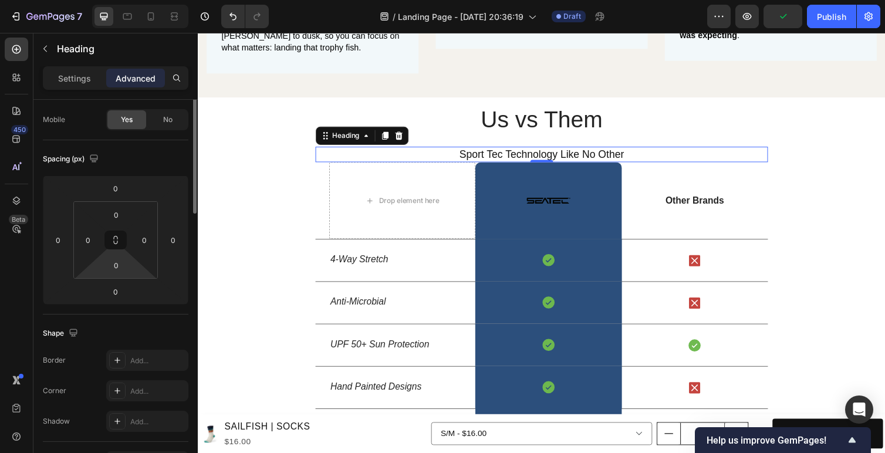
scroll to position [109, 0]
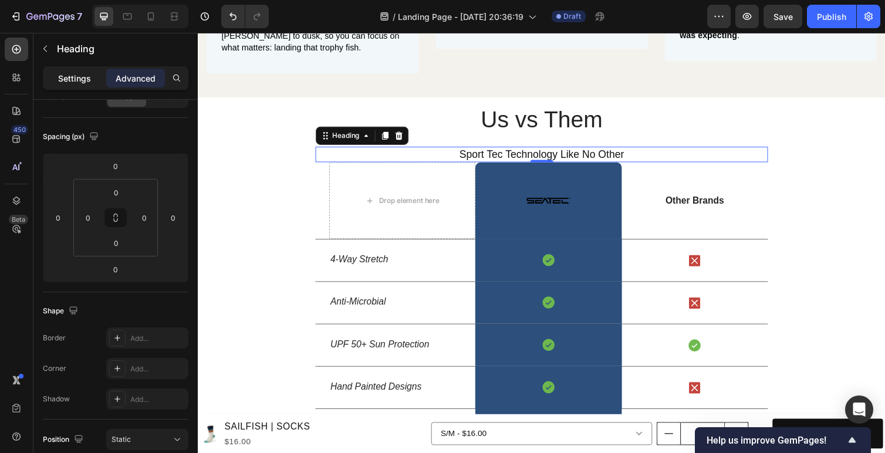
click at [80, 77] on p "Settings" at bounding box center [74, 78] width 33 height 12
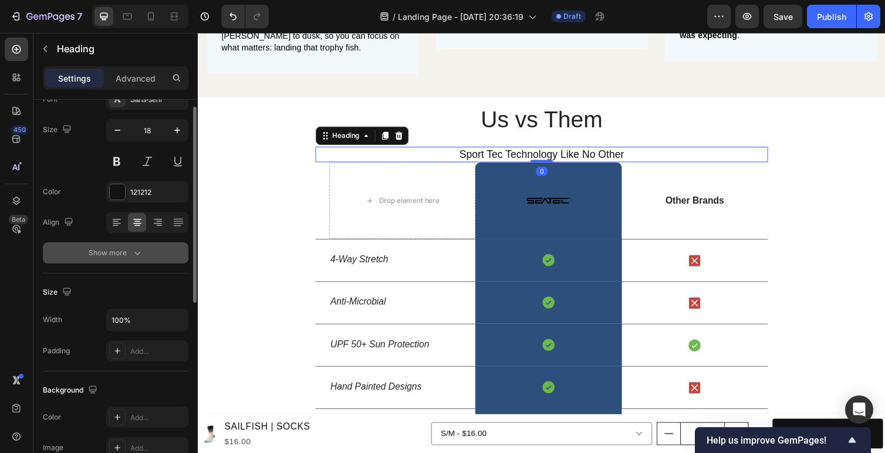
scroll to position [0, 0]
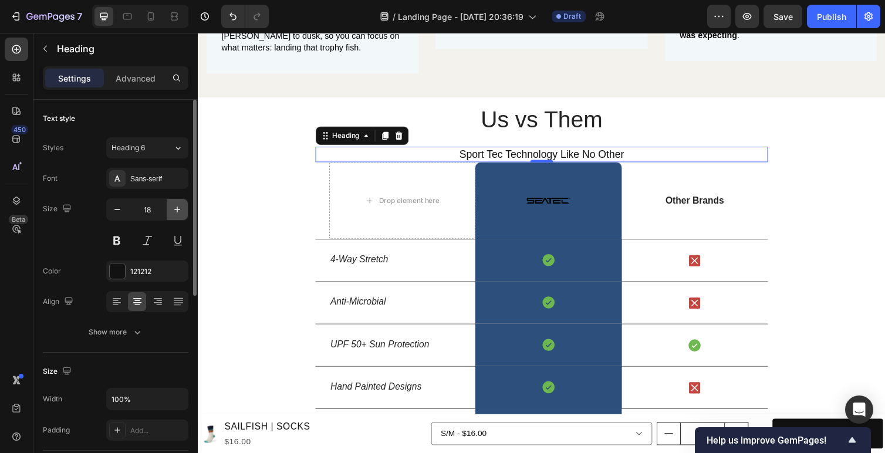
click at [182, 205] on icon "button" at bounding box center [177, 210] width 12 height 12
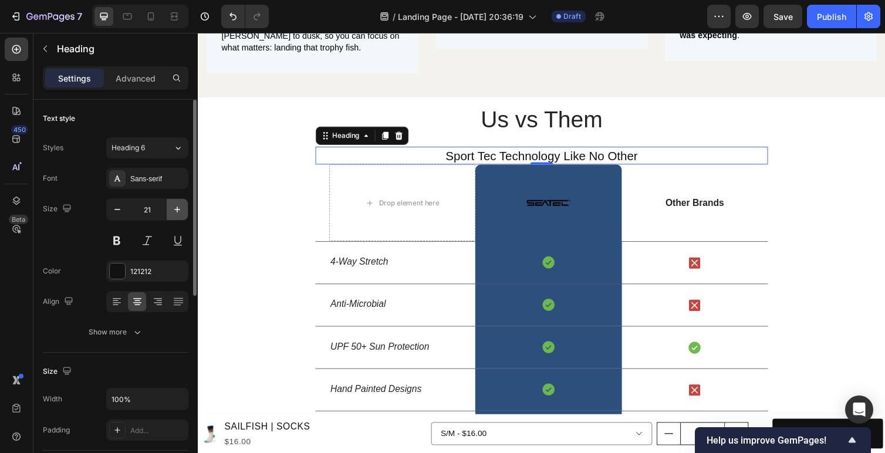
click at [182, 205] on icon "button" at bounding box center [177, 210] width 12 height 12
type input "22"
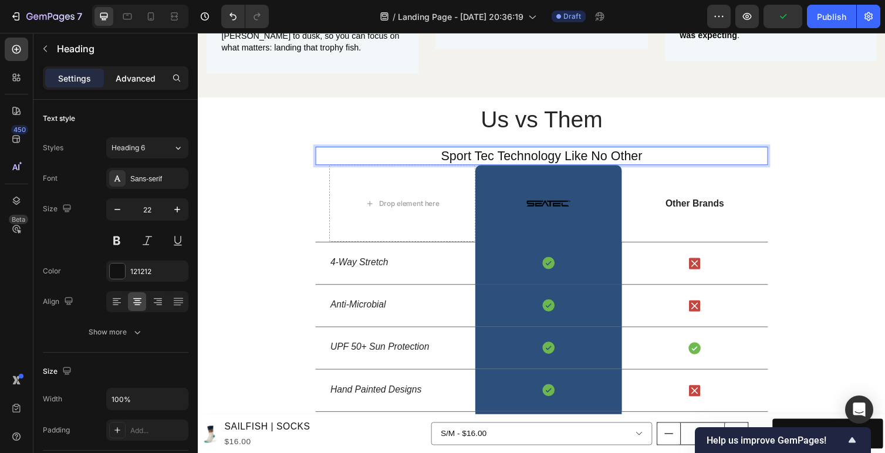
click at [134, 85] on div "Advanced" at bounding box center [135, 78] width 59 height 19
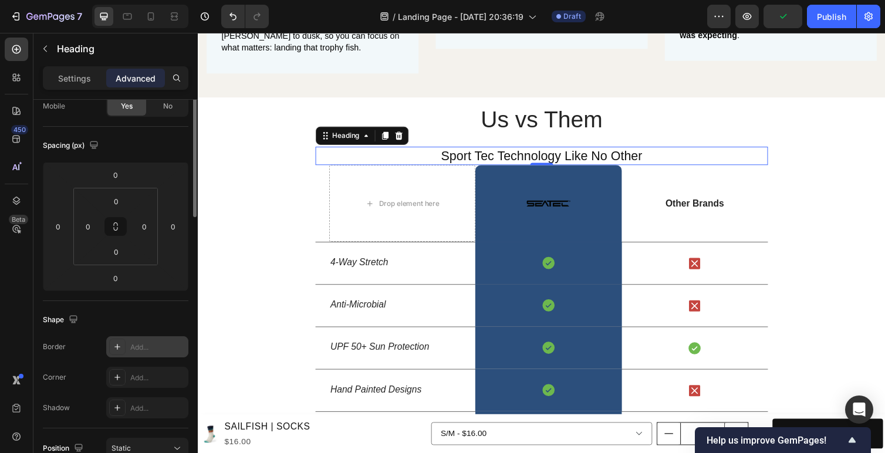
scroll to position [120, 0]
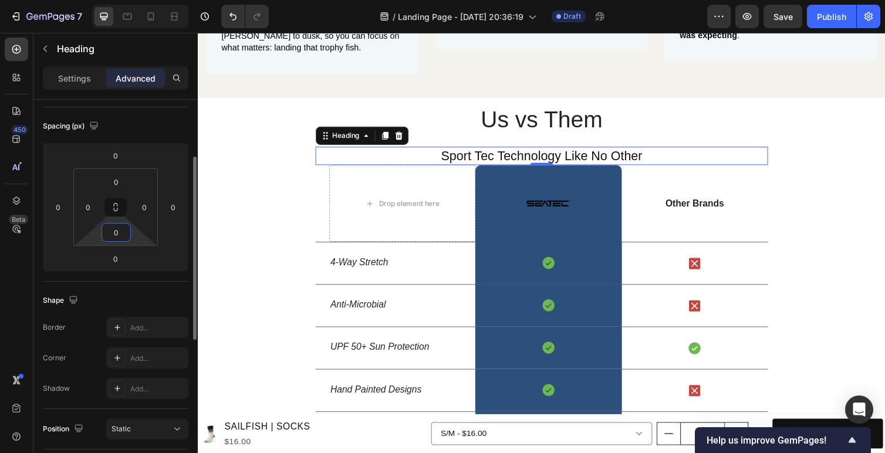
click at [116, 232] on input "0" at bounding box center [115, 233] width 23 height 18
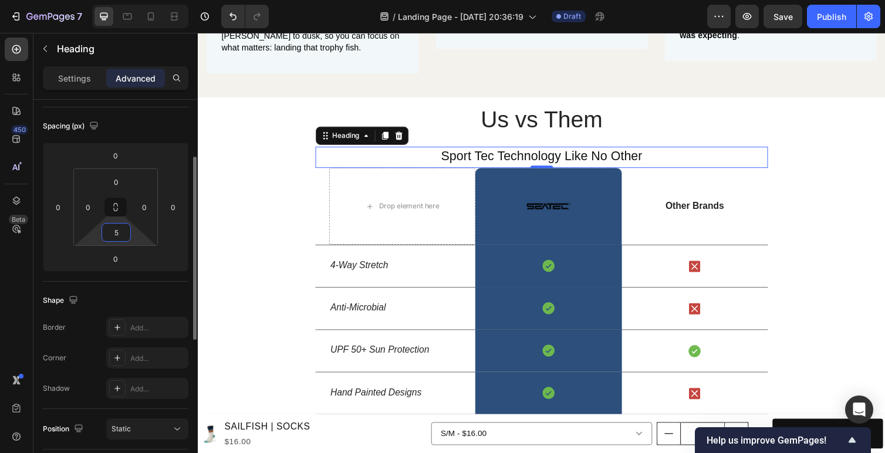
click at [114, 232] on input "5" at bounding box center [115, 233] width 23 height 18
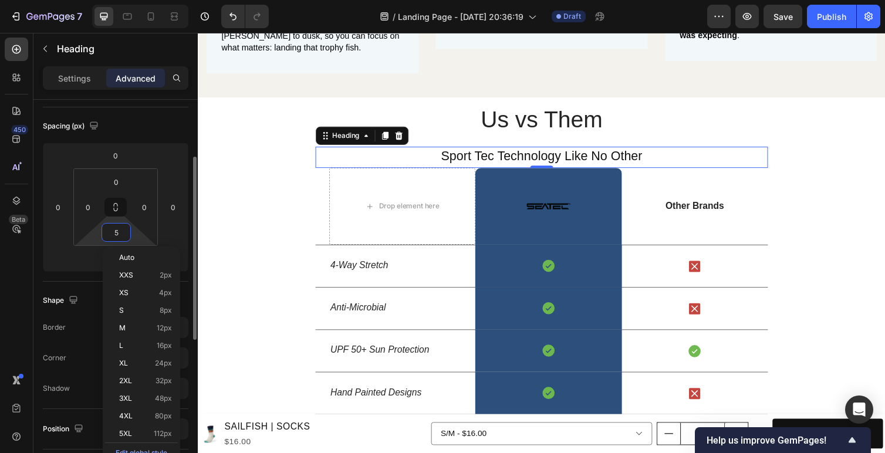
click at [114, 232] on input "5" at bounding box center [115, 233] width 23 height 18
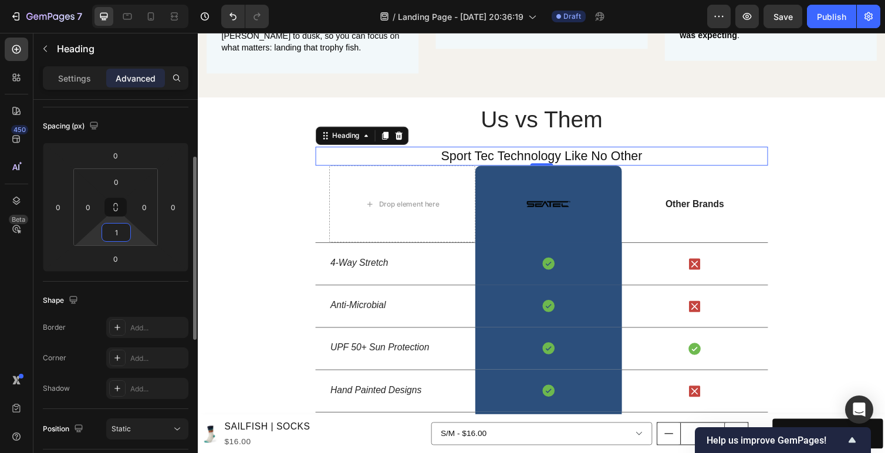
type input "10"
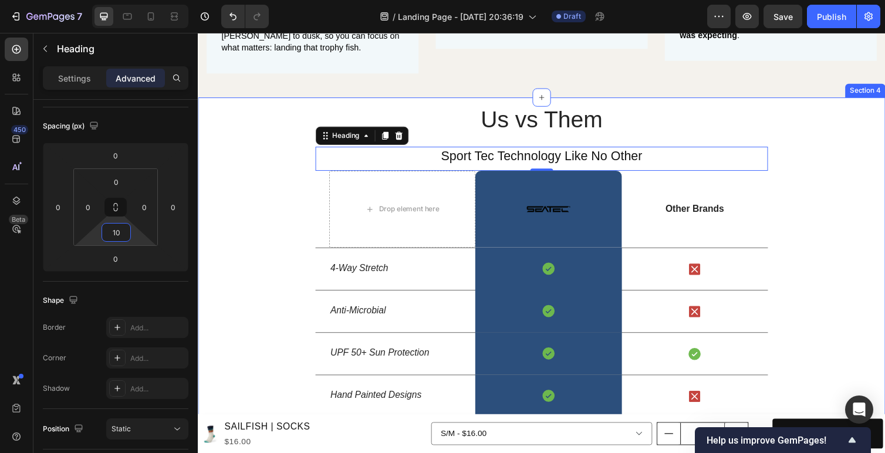
click at [857, 291] on div "Us vs Them Heading Sport Tec Technology Like No Other Heading 0 Row Drop elemen…" at bounding box center [550, 287] width 704 height 365
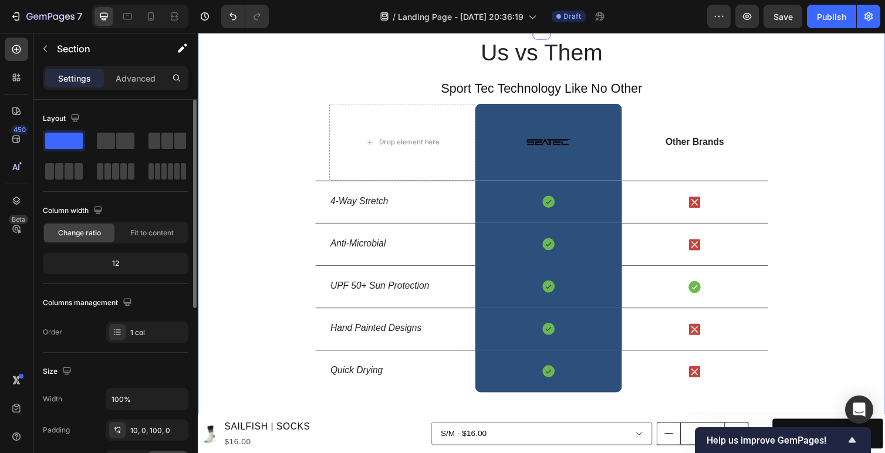
scroll to position [1459, 0]
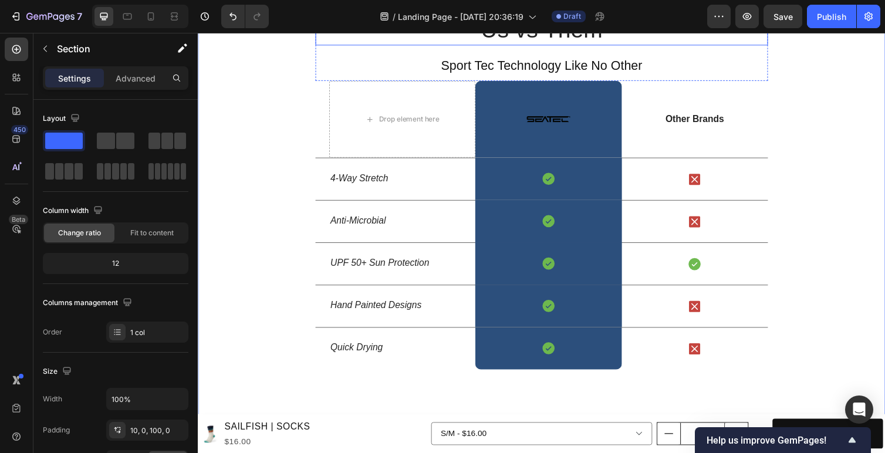
click at [571, 46] on h2 "Us vs Them" at bounding box center [549, 29] width 463 height 33
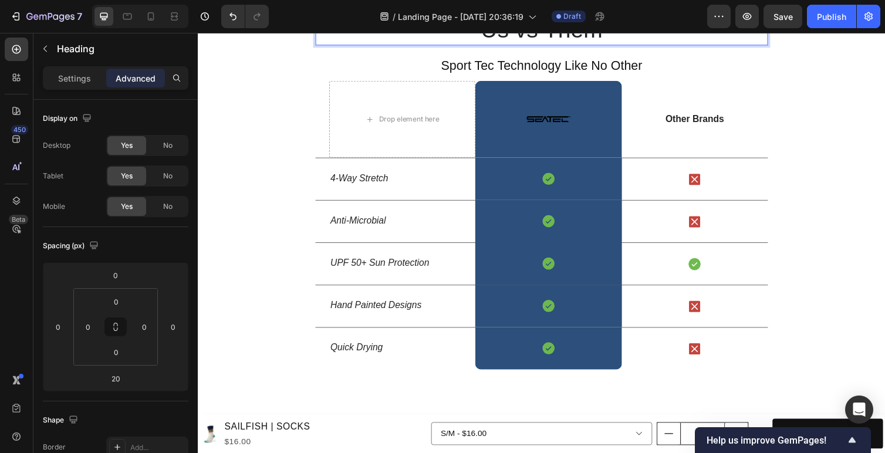
click at [562, 46] on h2 "Us vs Them" at bounding box center [549, 29] width 463 height 33
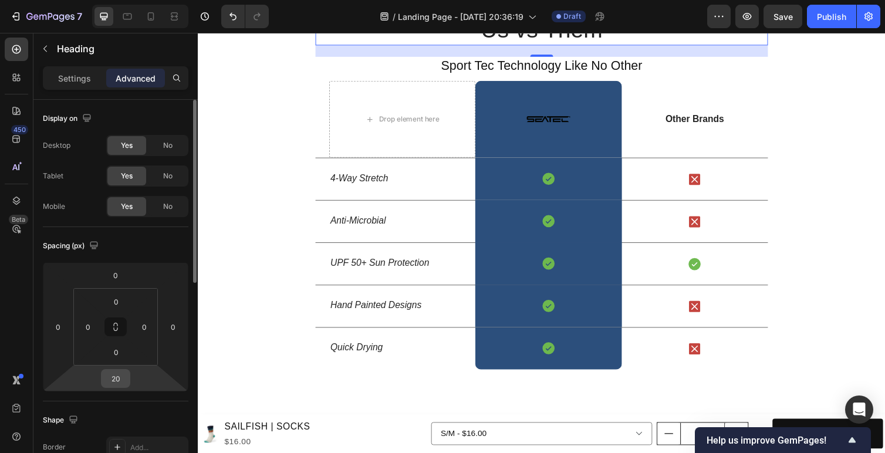
click at [118, 382] on input "20" at bounding box center [115, 379] width 23 height 18
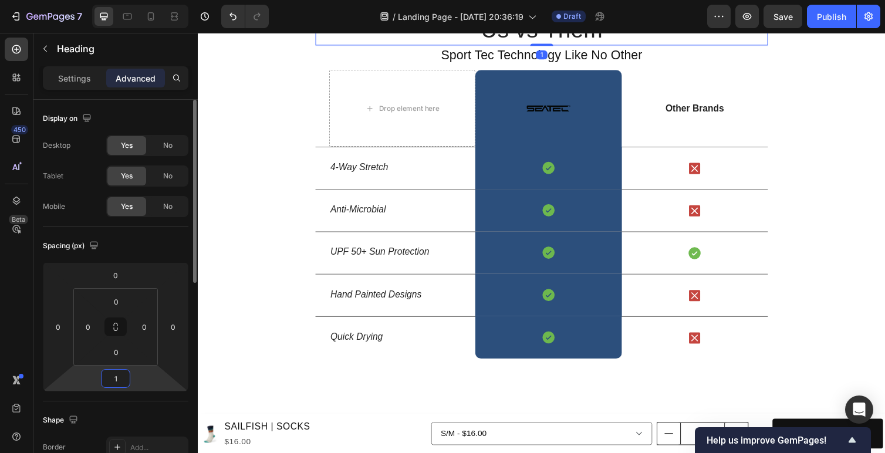
type input "15"
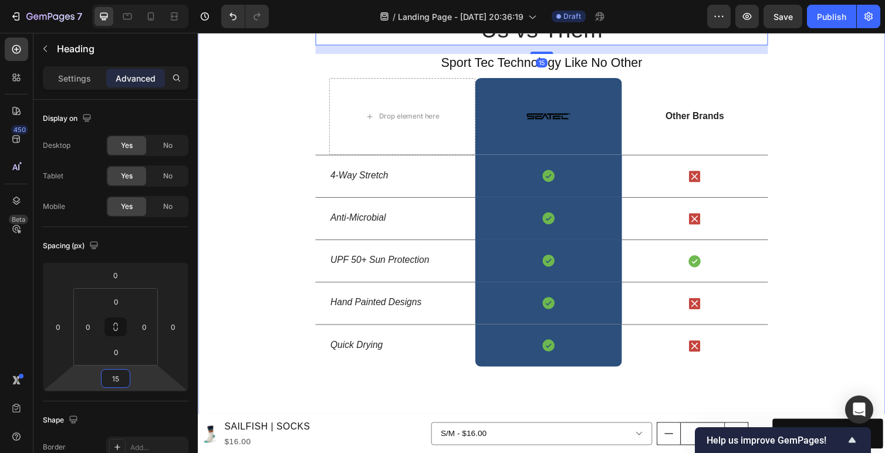
click at [832, 198] on div "Us vs Them Heading 15 Sport Tec Technology Like No Other Heading Row Drop eleme…" at bounding box center [550, 194] width 704 height 363
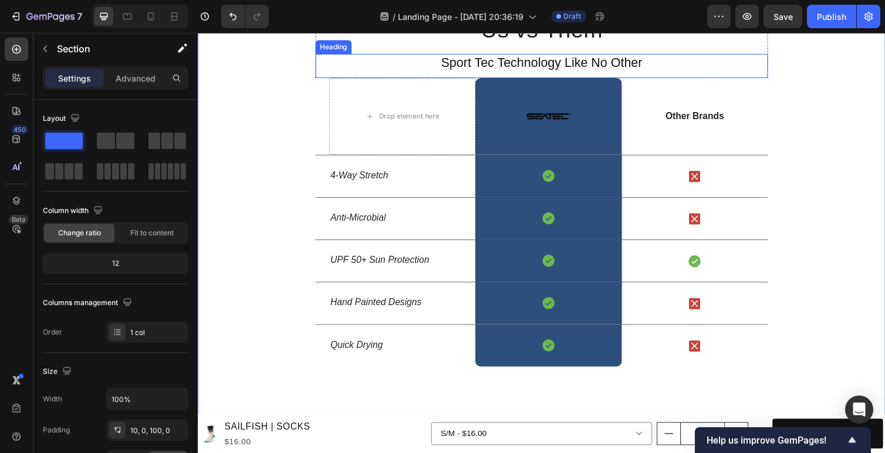
click at [525, 73] on p "Sport Tec Technology Like No Other" at bounding box center [549, 64] width 461 height 17
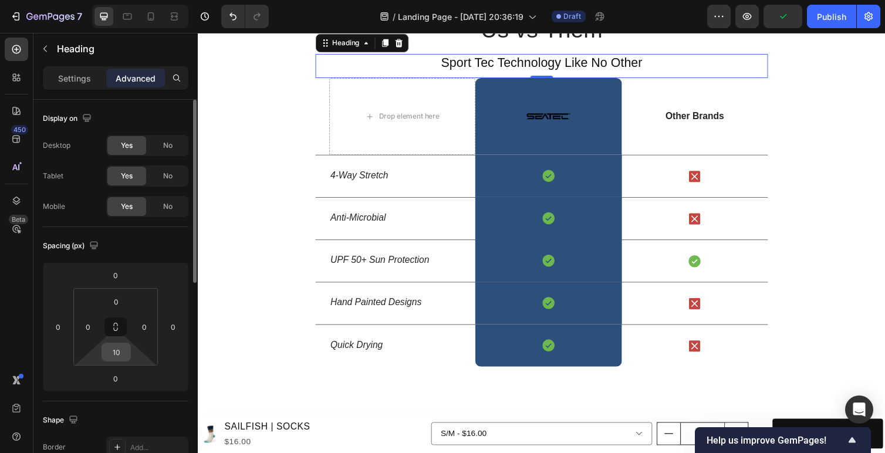
click at [116, 351] on input "10" at bounding box center [115, 352] width 23 height 18
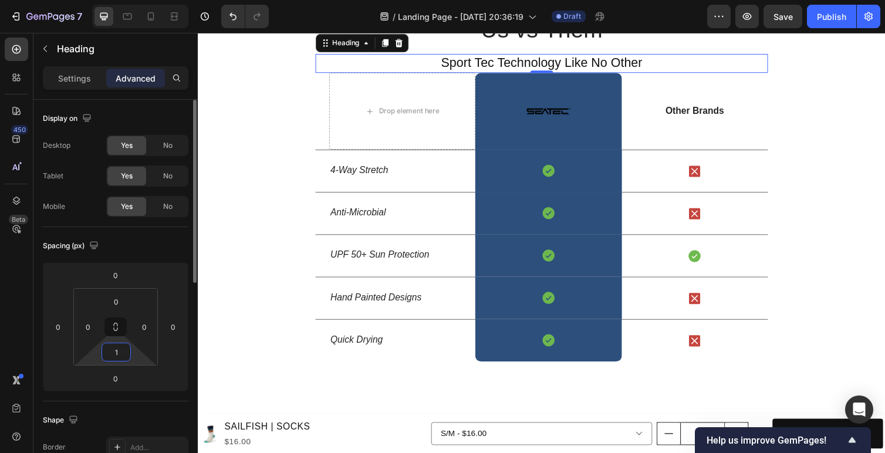
type input "13"
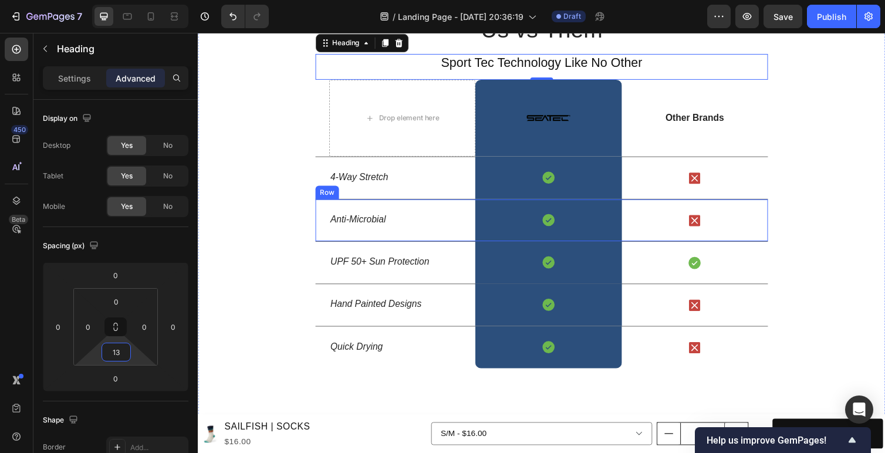
click at [859, 306] on div "Us vs Them Heading Sport Tec Technology Like No Other Heading 0 Row Drop elemen…" at bounding box center [550, 195] width 704 height 364
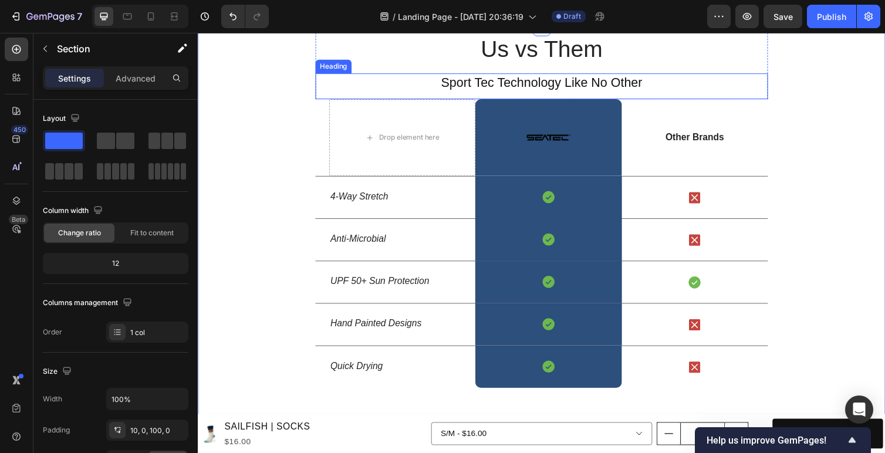
scroll to position [1418, 0]
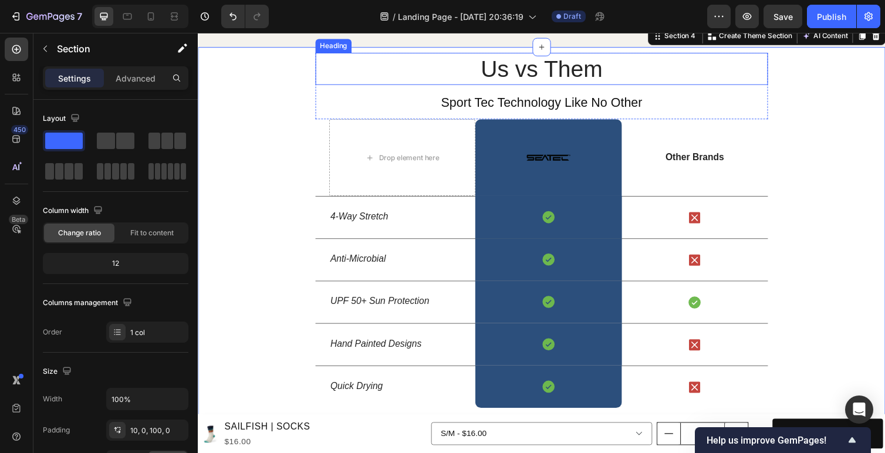
click at [679, 85] on p "Us vs Them" at bounding box center [549, 70] width 461 height 31
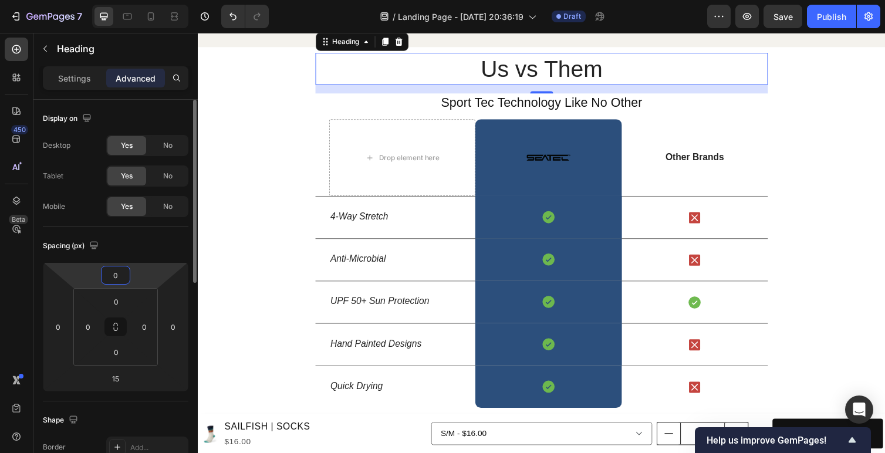
click at [119, 273] on input "0" at bounding box center [115, 275] width 23 height 18
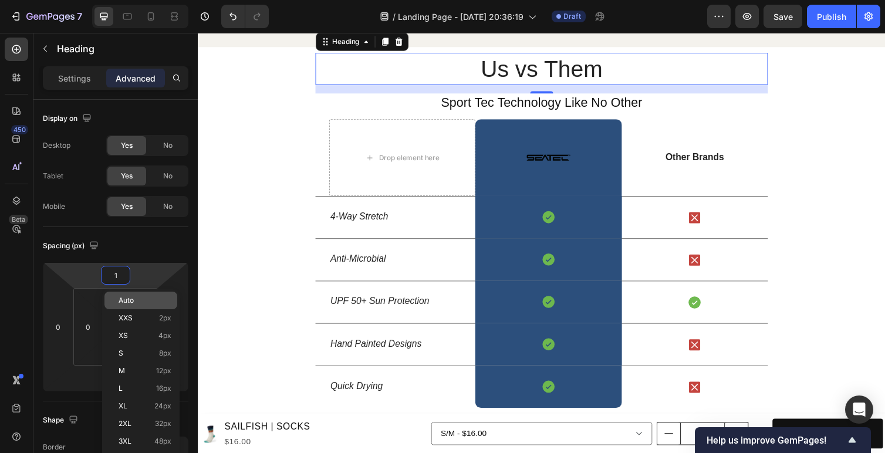
type input "10"
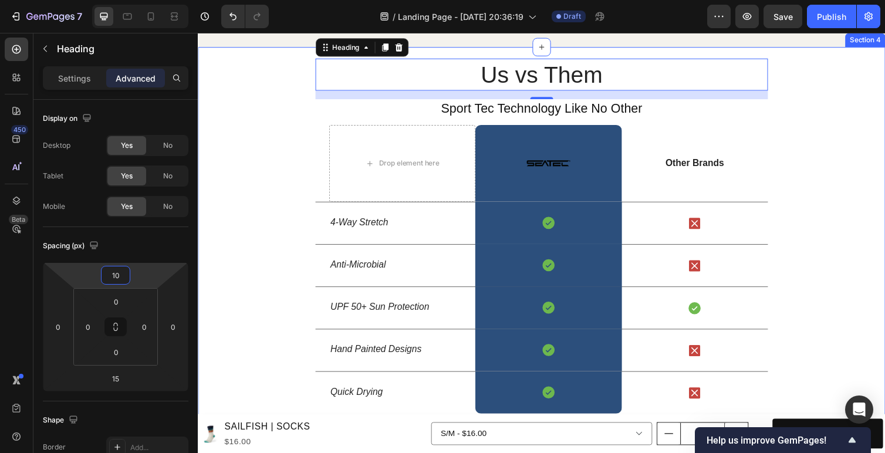
click at [861, 226] on div "Us vs Them Heading 15 Sport Tec Technology Like No Other Heading Row Drop eleme…" at bounding box center [550, 238] width 704 height 370
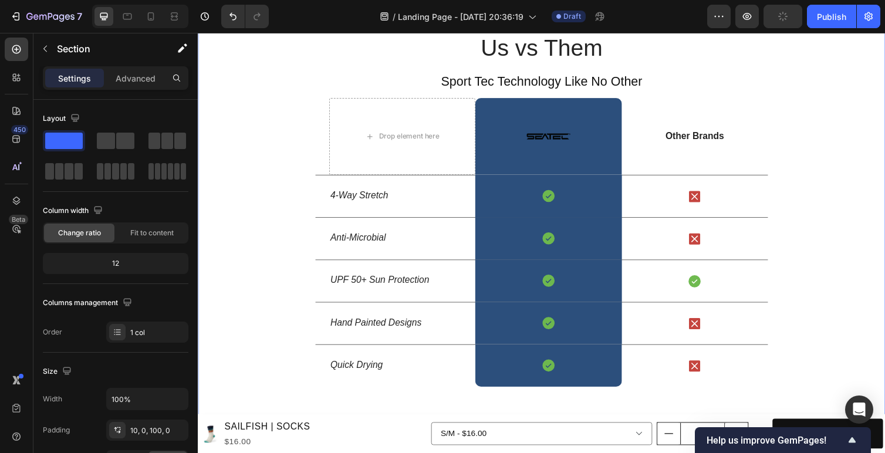
scroll to position [1458, 0]
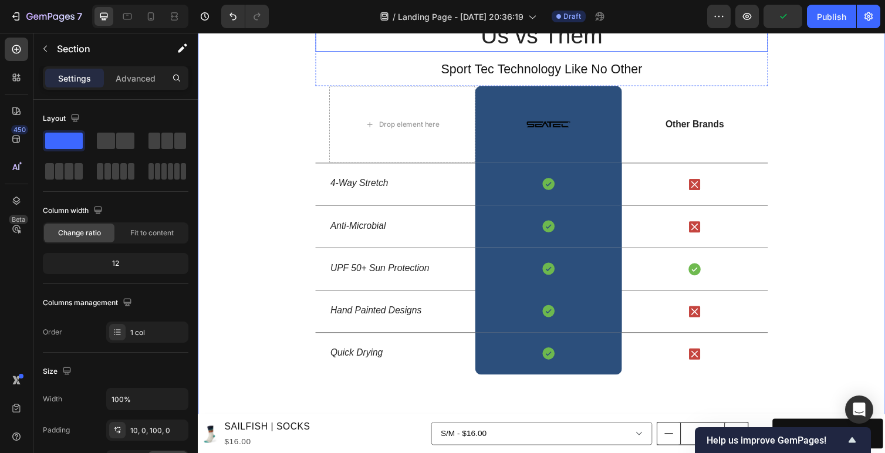
click at [560, 51] on p "Us vs Them" at bounding box center [549, 36] width 461 height 31
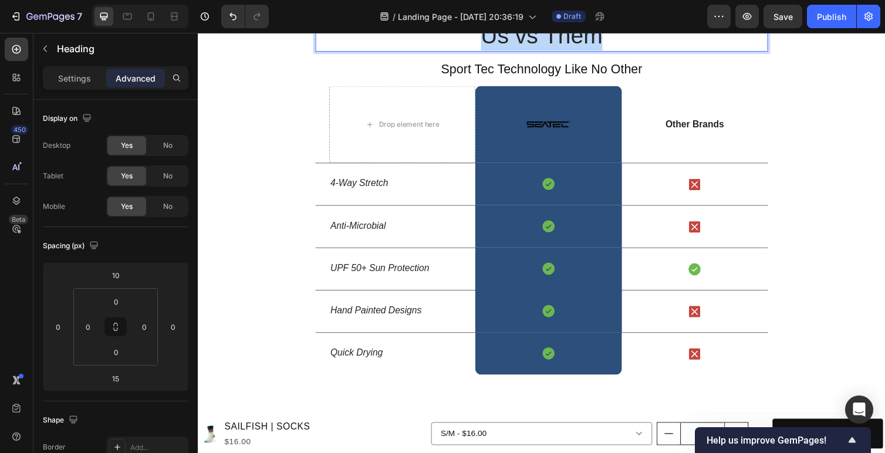
click at [560, 51] on p "Us vs Them" at bounding box center [549, 36] width 461 height 31
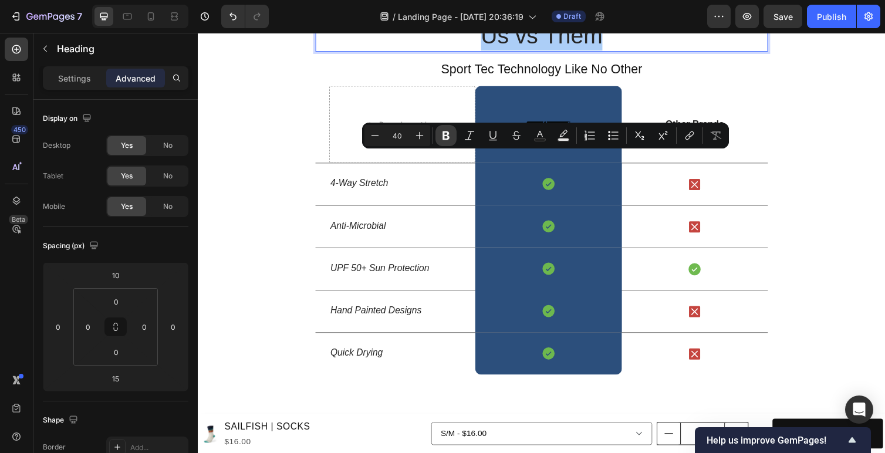
click at [445, 134] on icon "Editor contextual toolbar" at bounding box center [445, 135] width 7 height 9
click at [825, 202] on div "Us vs Them Heading 15 Sport Tec Technology Like No Other Heading Row Drop eleme…" at bounding box center [550, 198] width 704 height 370
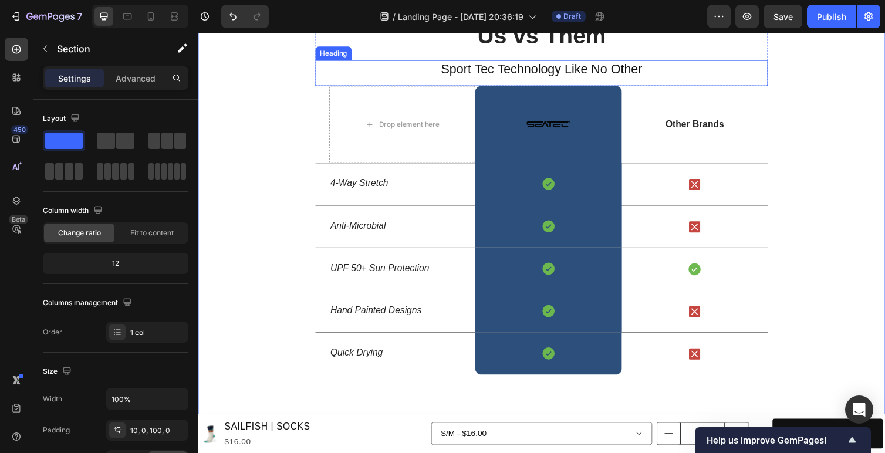
scroll to position [1526, 0]
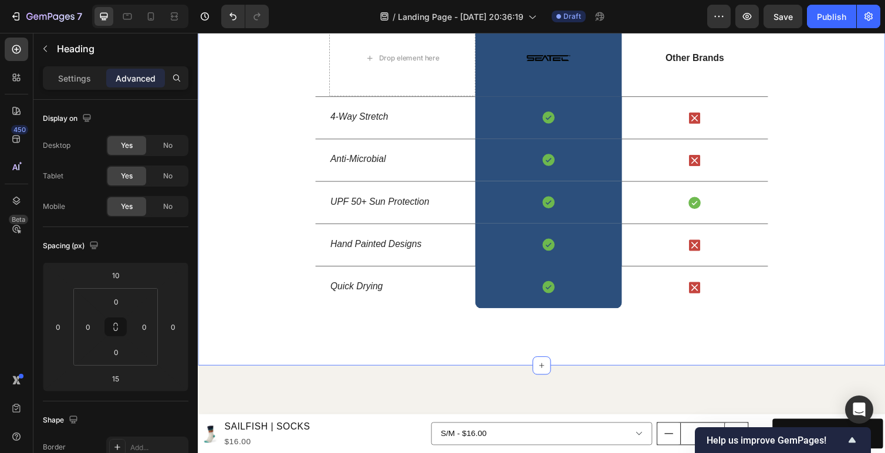
click at [845, 133] on div "Us vs. Them Heading 15 Sport Tec Technology Like No Other Heading Row Drop elem…" at bounding box center [550, 130] width 704 height 370
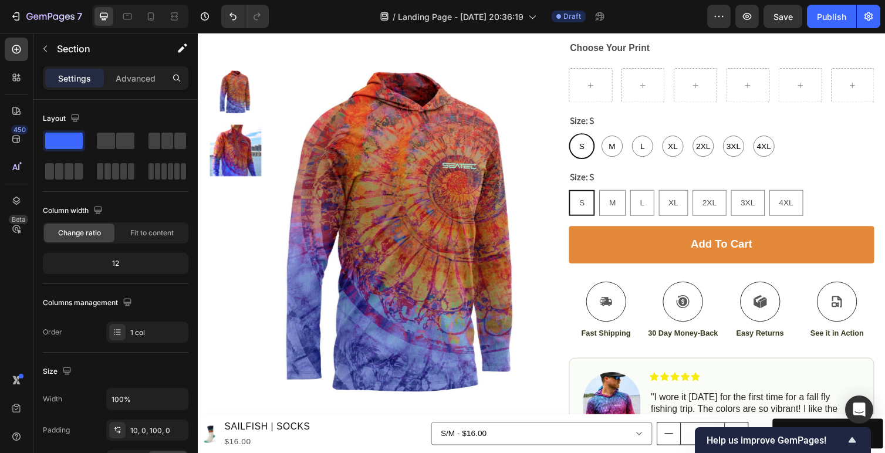
scroll to position [0, 0]
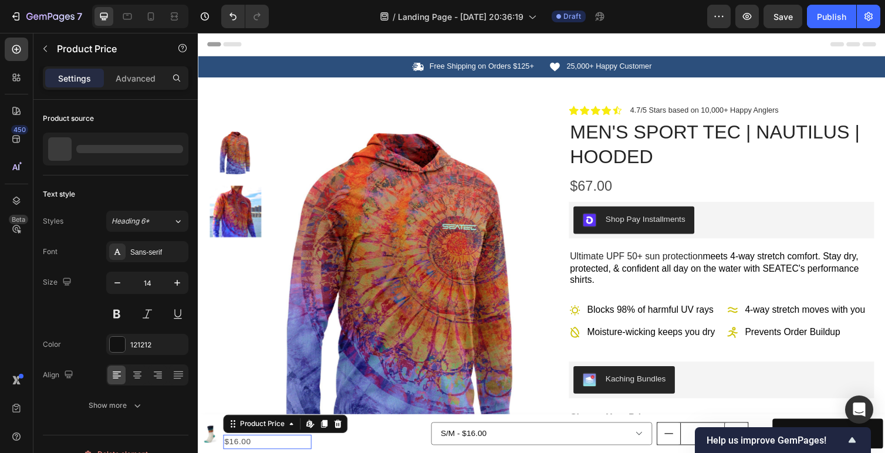
click at [250, 445] on div "$16.00" at bounding box center [269, 452] width 90 height 15
click at [212, 442] on img at bounding box center [209, 443] width 19 height 19
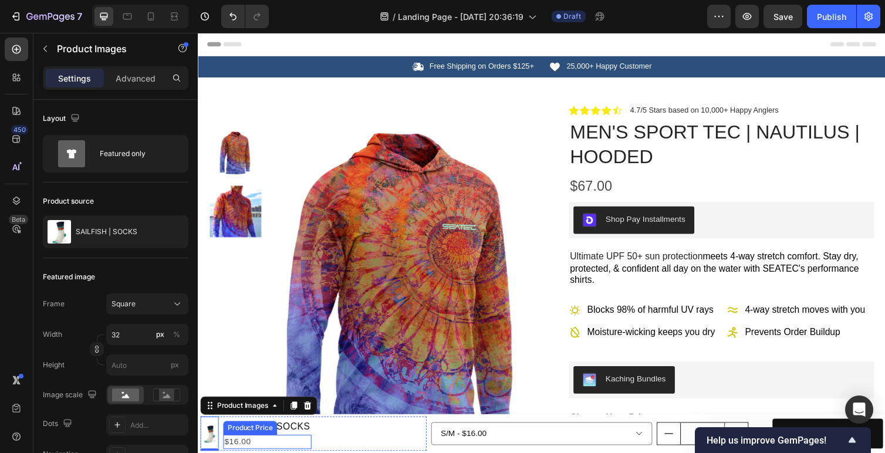
click at [244, 445] on div "$16.00" at bounding box center [269, 452] width 90 height 15
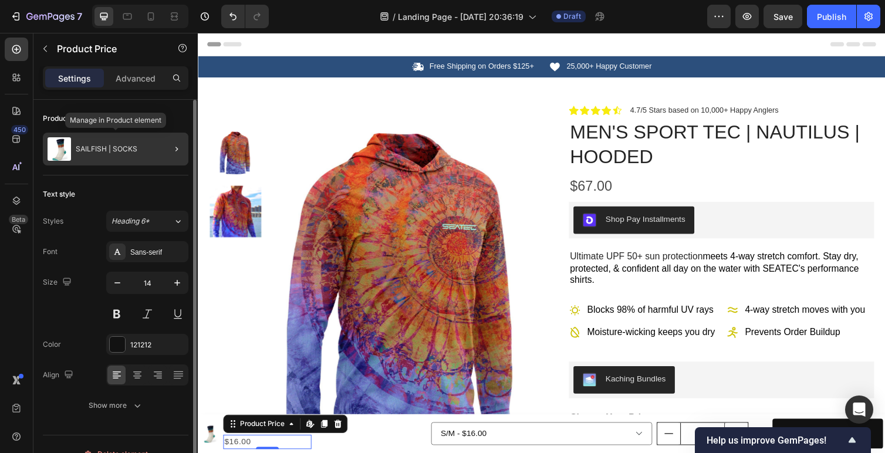
click at [80, 151] on p "SAILFISH | SOCKS" at bounding box center [107, 149] width 62 height 8
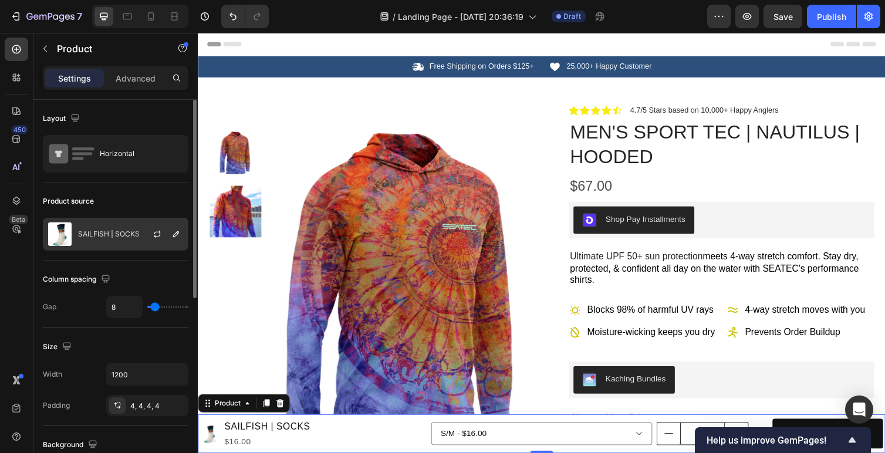
click at [97, 240] on div "SAILFISH | SOCKS" at bounding box center [115, 234] width 145 height 33
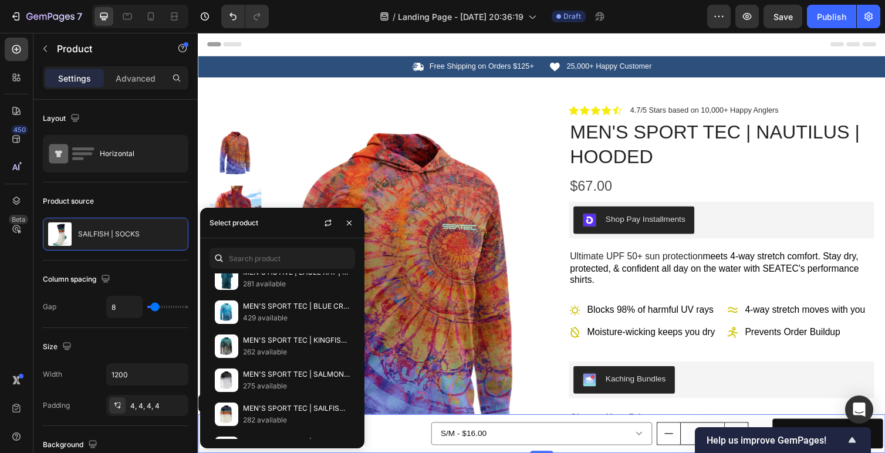
scroll to position [680, 0]
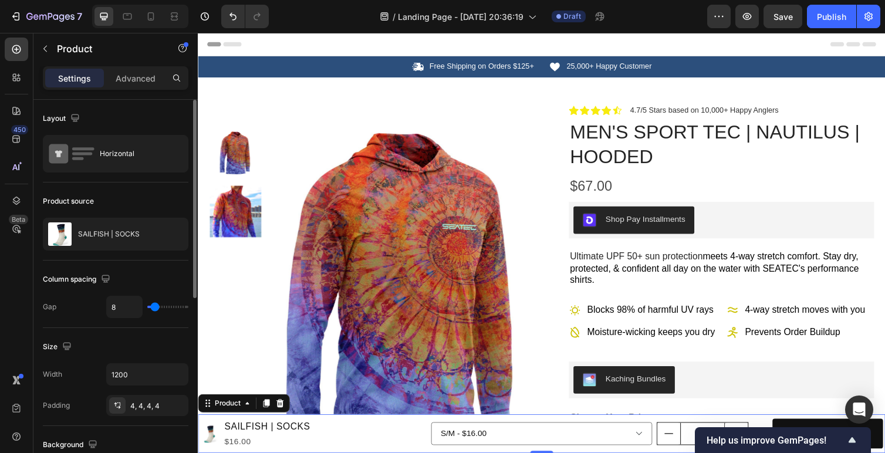
click at [84, 273] on div "Column spacing" at bounding box center [78, 280] width 70 height 16
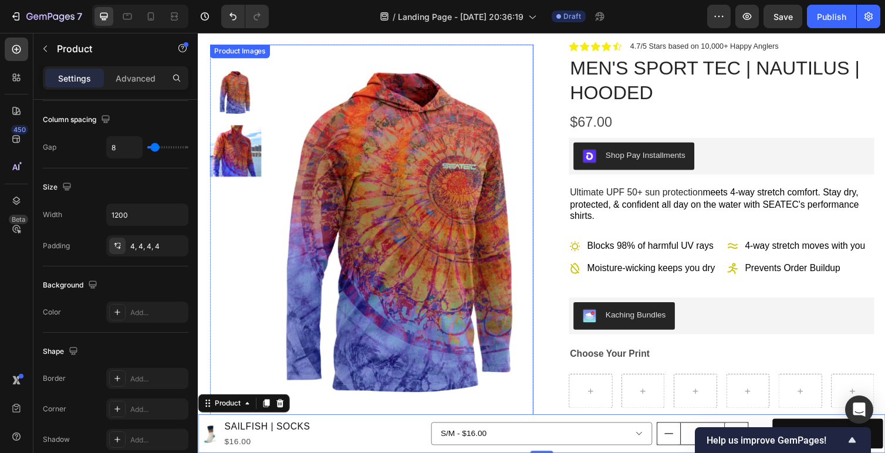
scroll to position [0, 0]
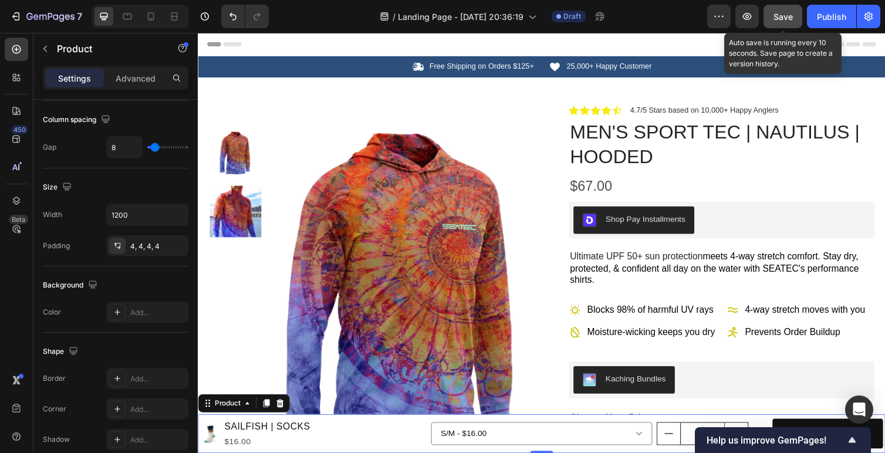
click at [786, 16] on span "Save" at bounding box center [782, 17] width 19 height 10
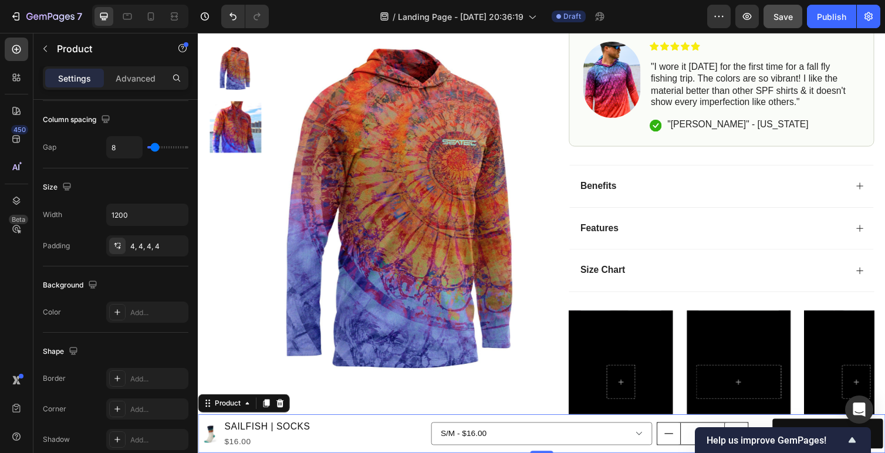
scroll to position [708, 0]
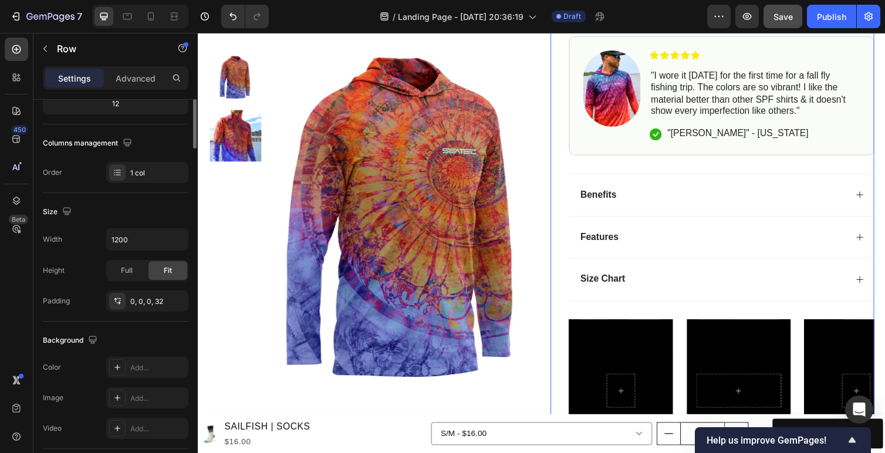
scroll to position [0, 0]
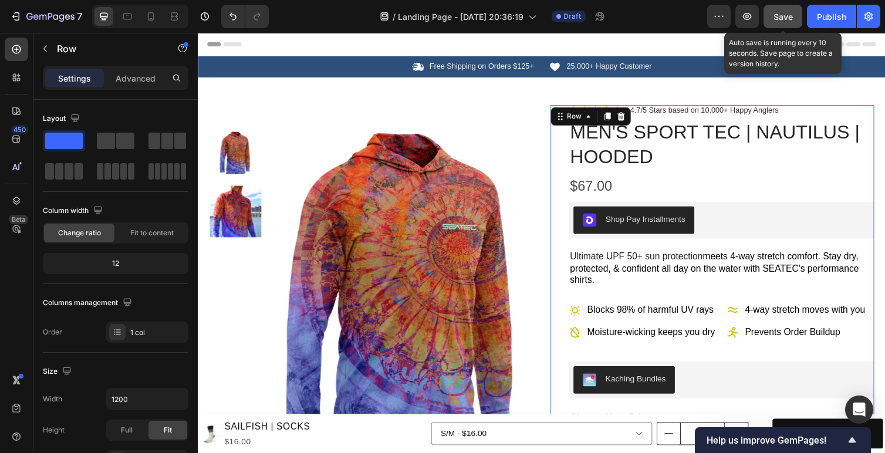
click at [781, 16] on span "Save" at bounding box center [782, 17] width 19 height 10
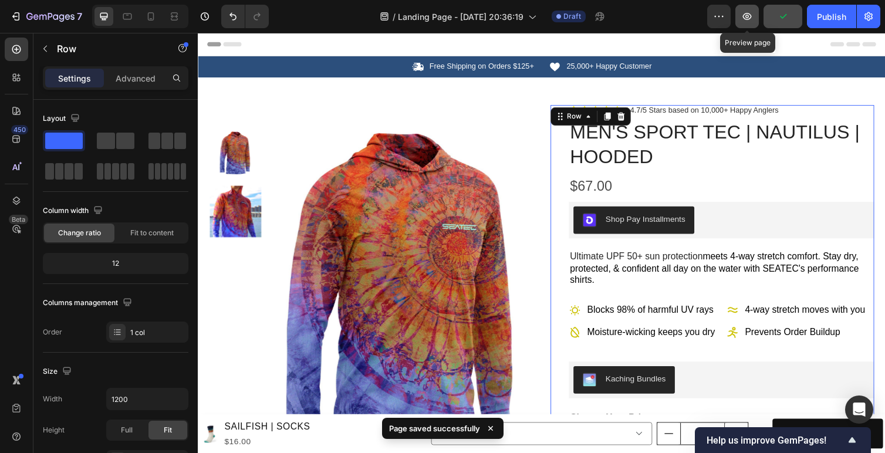
click at [753, 18] on icon "button" at bounding box center [747, 17] width 12 height 12
